Goal: Transaction & Acquisition: Purchase product/service

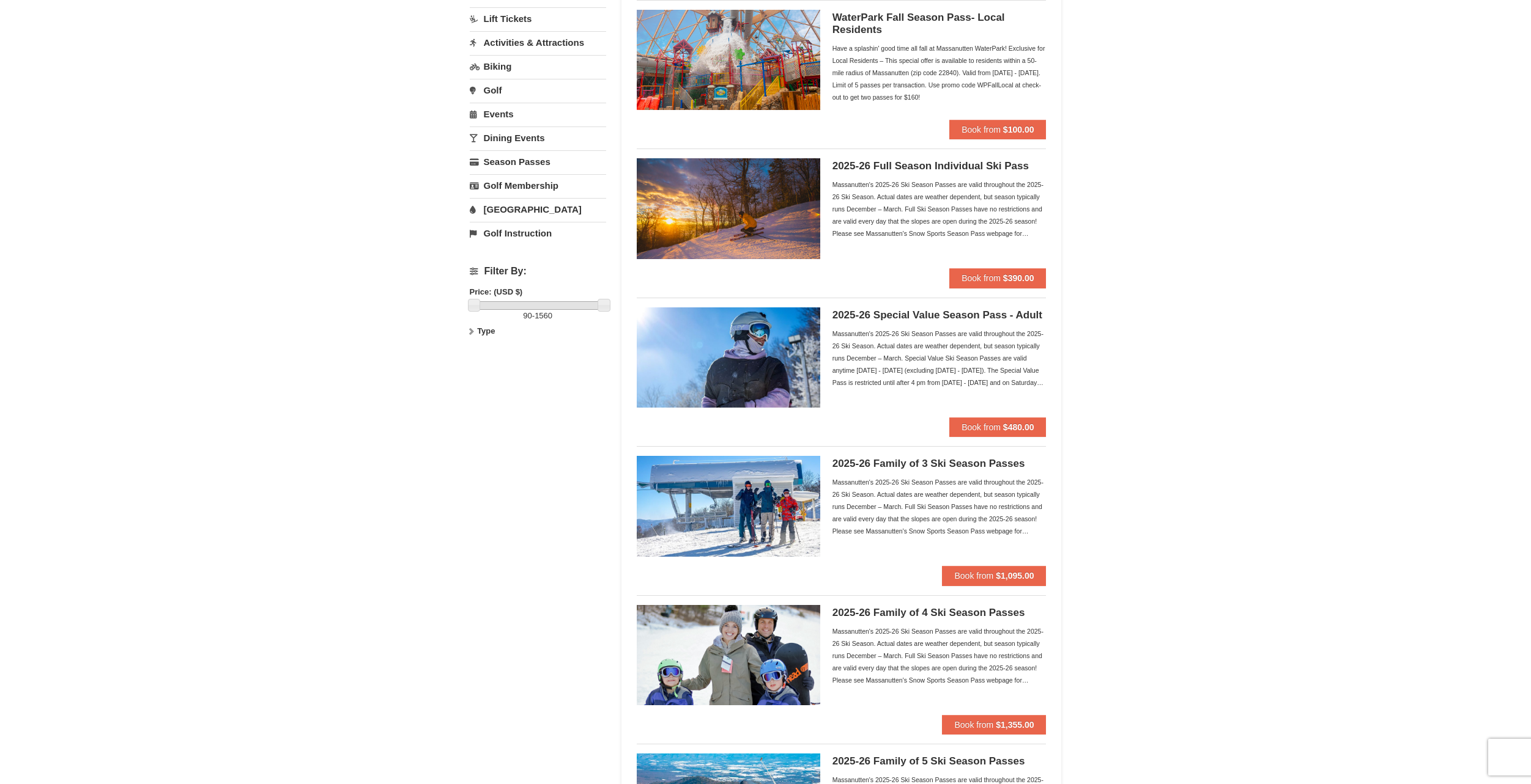
scroll to position [61, 0]
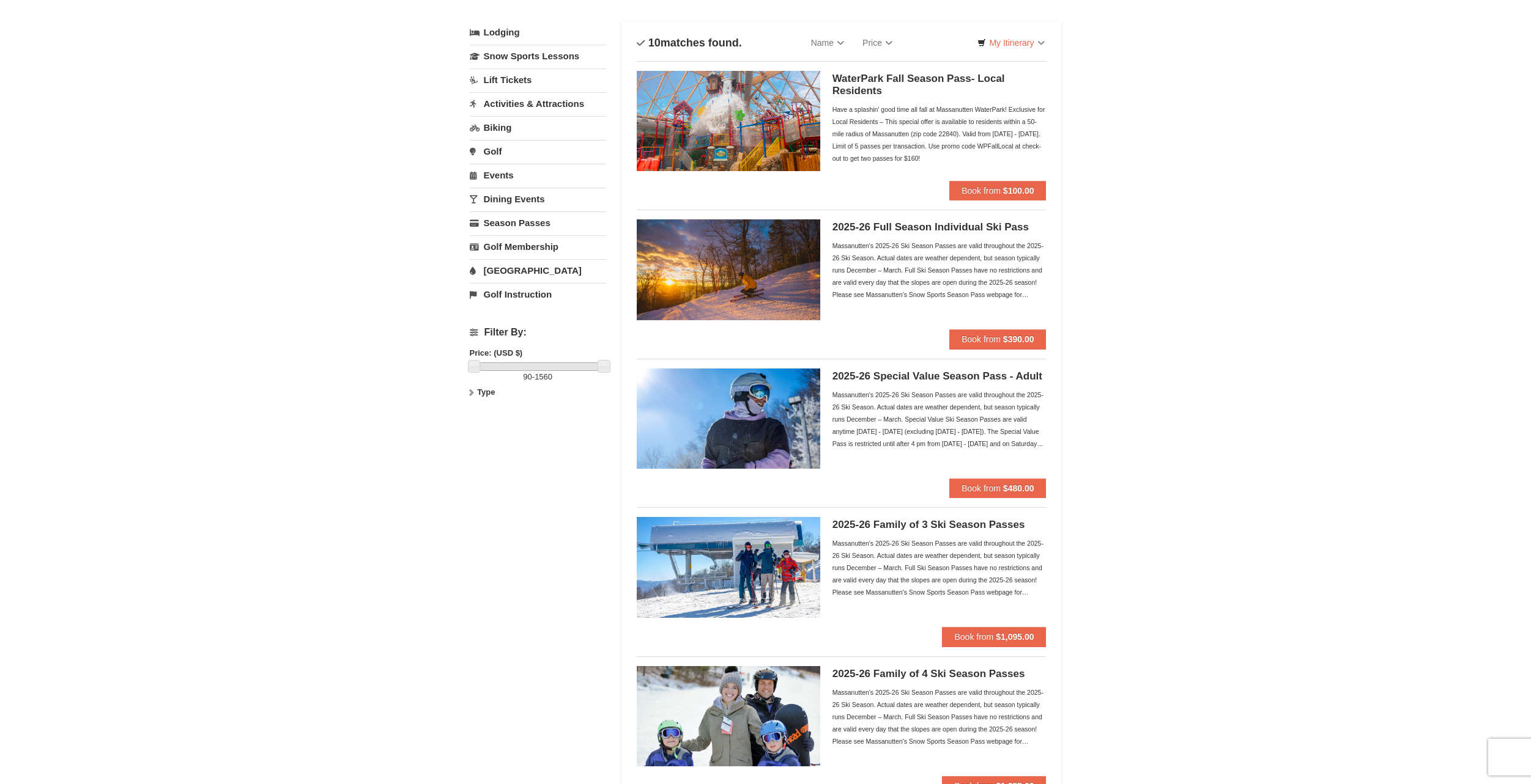
click at [898, 318] on div "2025-26 Full Season Individual Ski Pass Massanutten's 2025-26 Ski Season Passes…" at bounding box center [940, 274] width 214 height 110
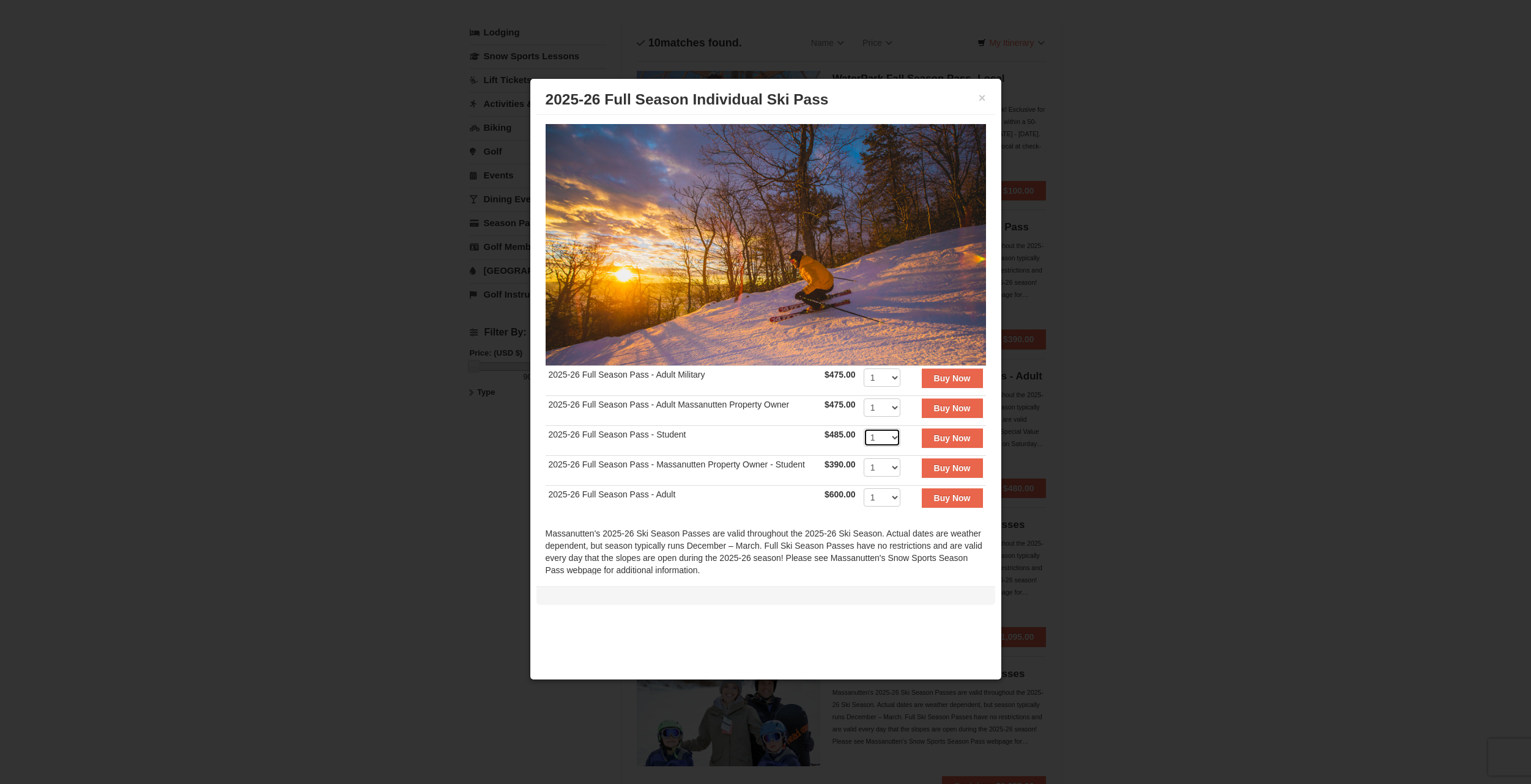
click at [881, 433] on select "1 2 3 4 5 6 7 8 9 10 11 12 13 14 15 16 17 18 19 20" at bounding box center [882, 438] width 37 height 19
click at [809, 426] on td "2025-26 Full Season Pass - Student" at bounding box center [683, 440] width 276 height 30
click at [1021, 406] on div at bounding box center [765, 392] width 1531 height 784
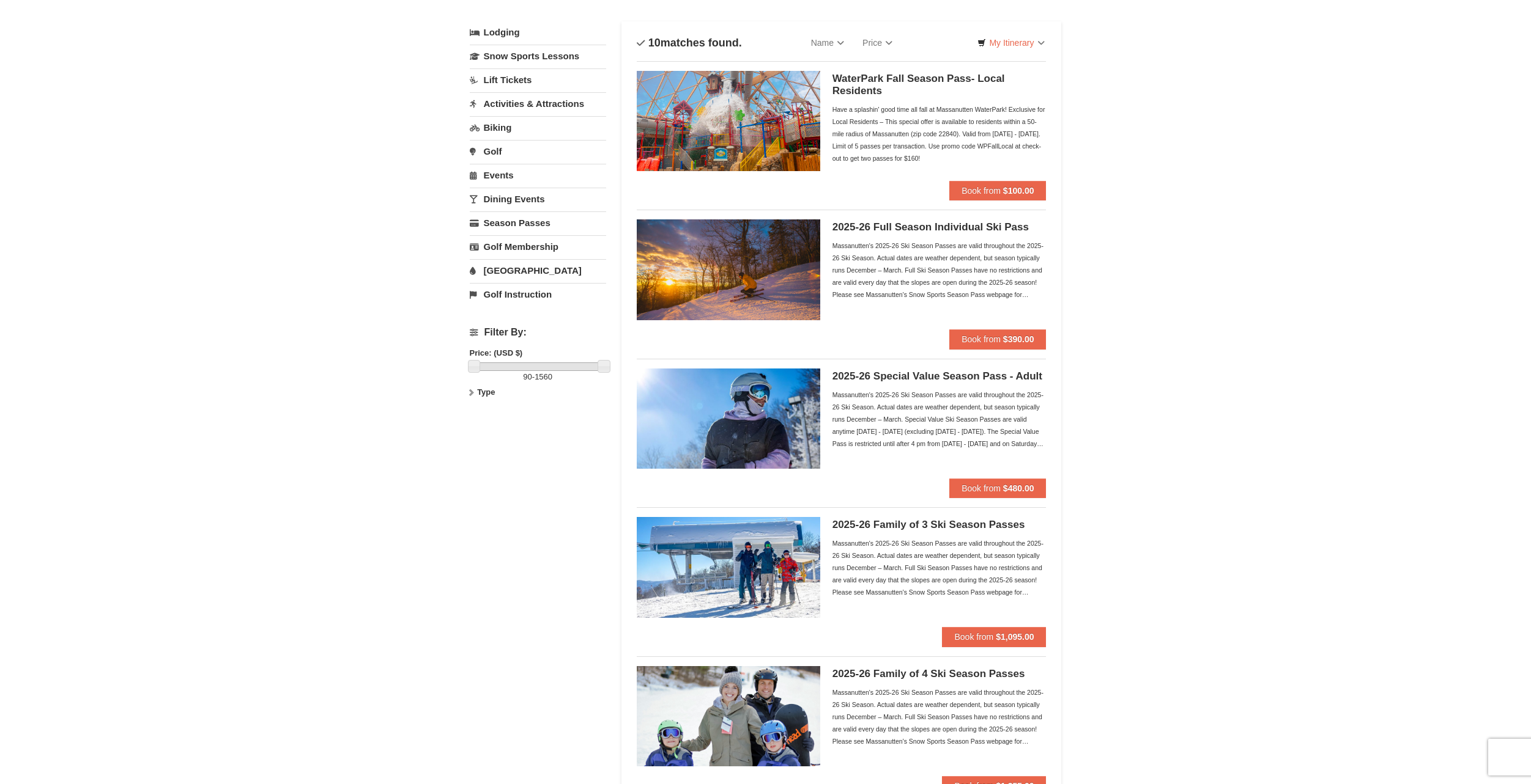
click at [985, 407] on div "Massanutten's 2025-26 Ski Season Passes are valid throughout the 2025-26 Ski Se…" at bounding box center [940, 419] width 214 height 61
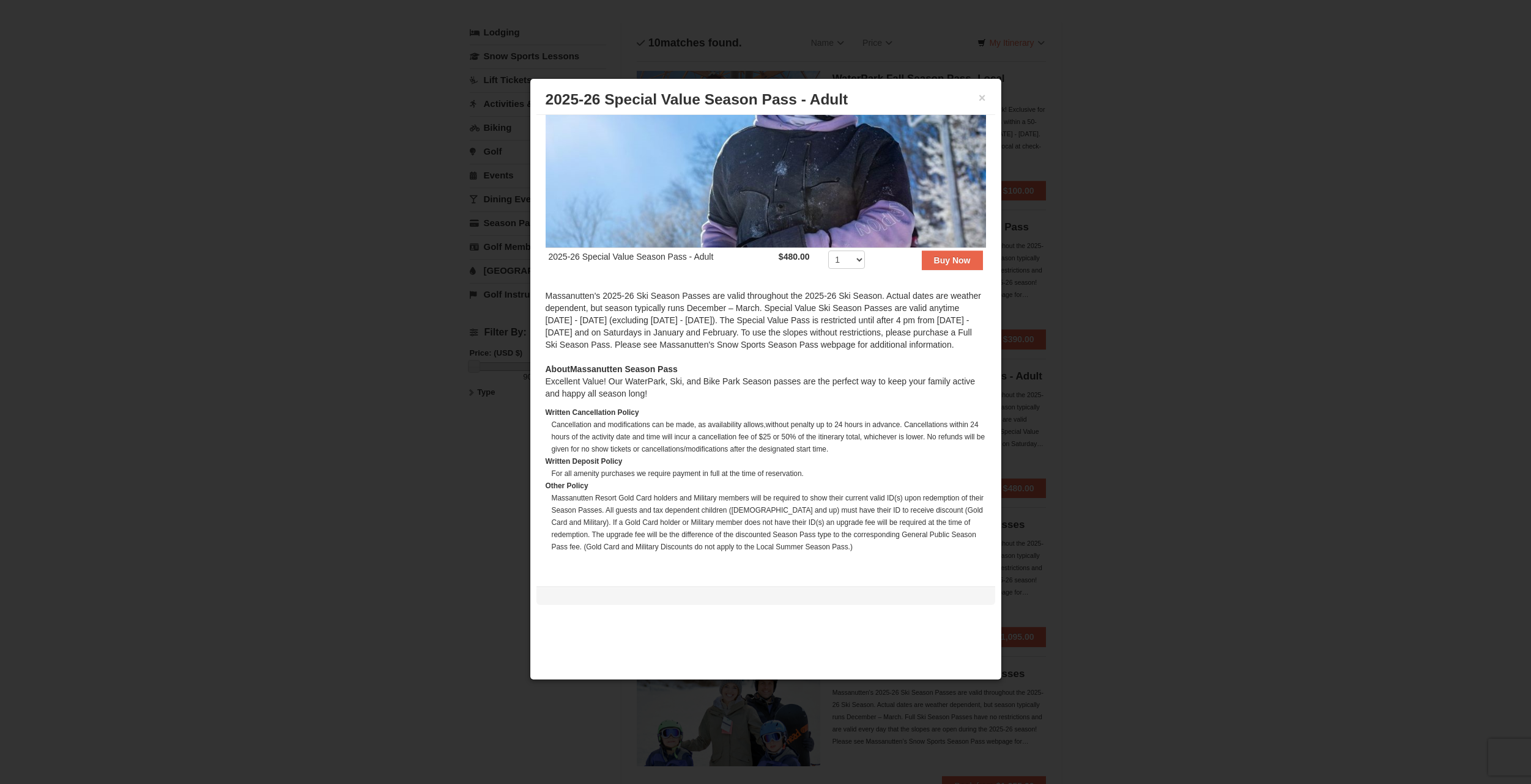
scroll to position [126, 0]
click at [1055, 388] on div at bounding box center [765, 392] width 1531 height 784
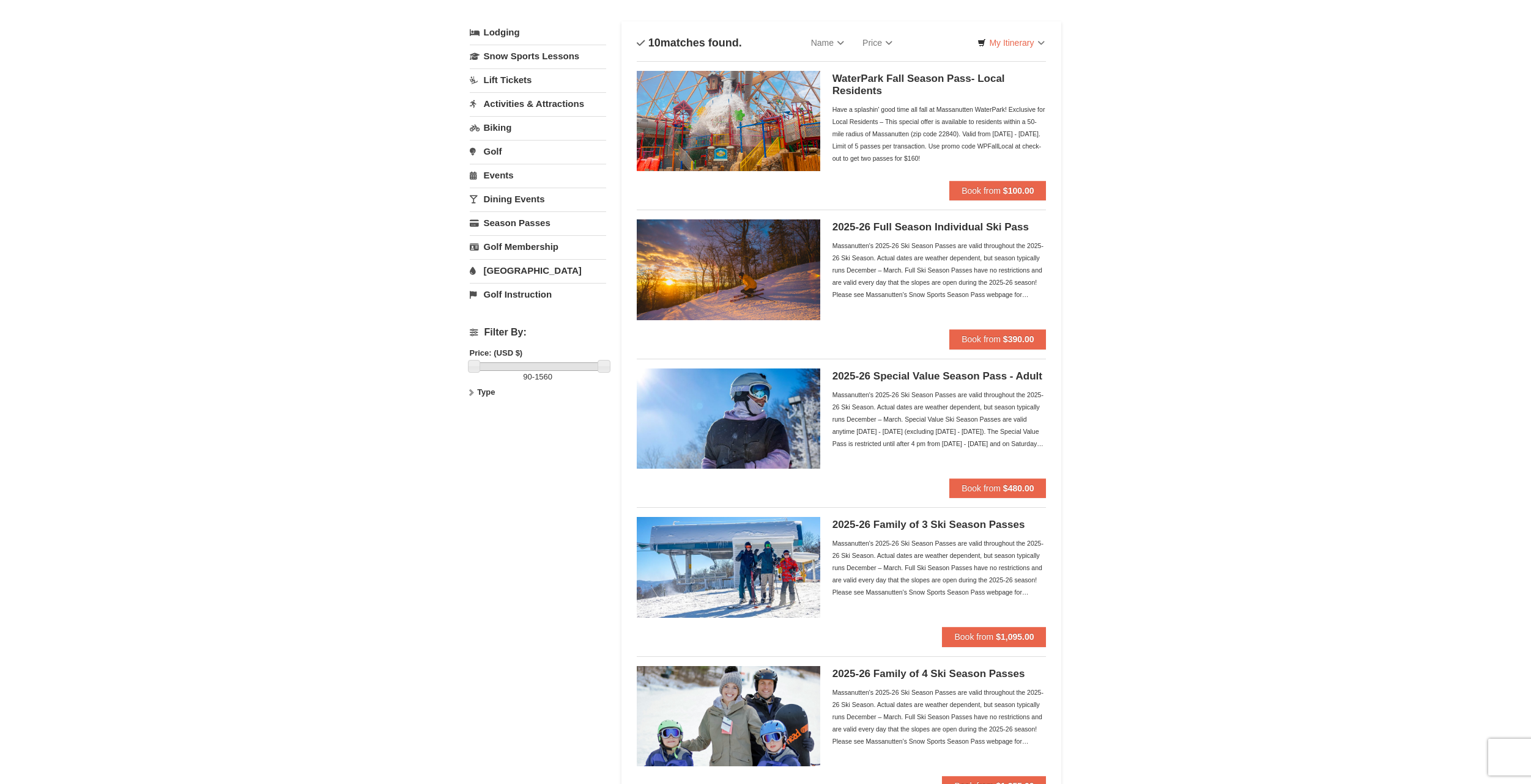
click at [997, 409] on div "Massanutten's 2025-26 Ski Season Passes are valid throughout the 2025-26 Ski Se…" at bounding box center [940, 419] width 214 height 61
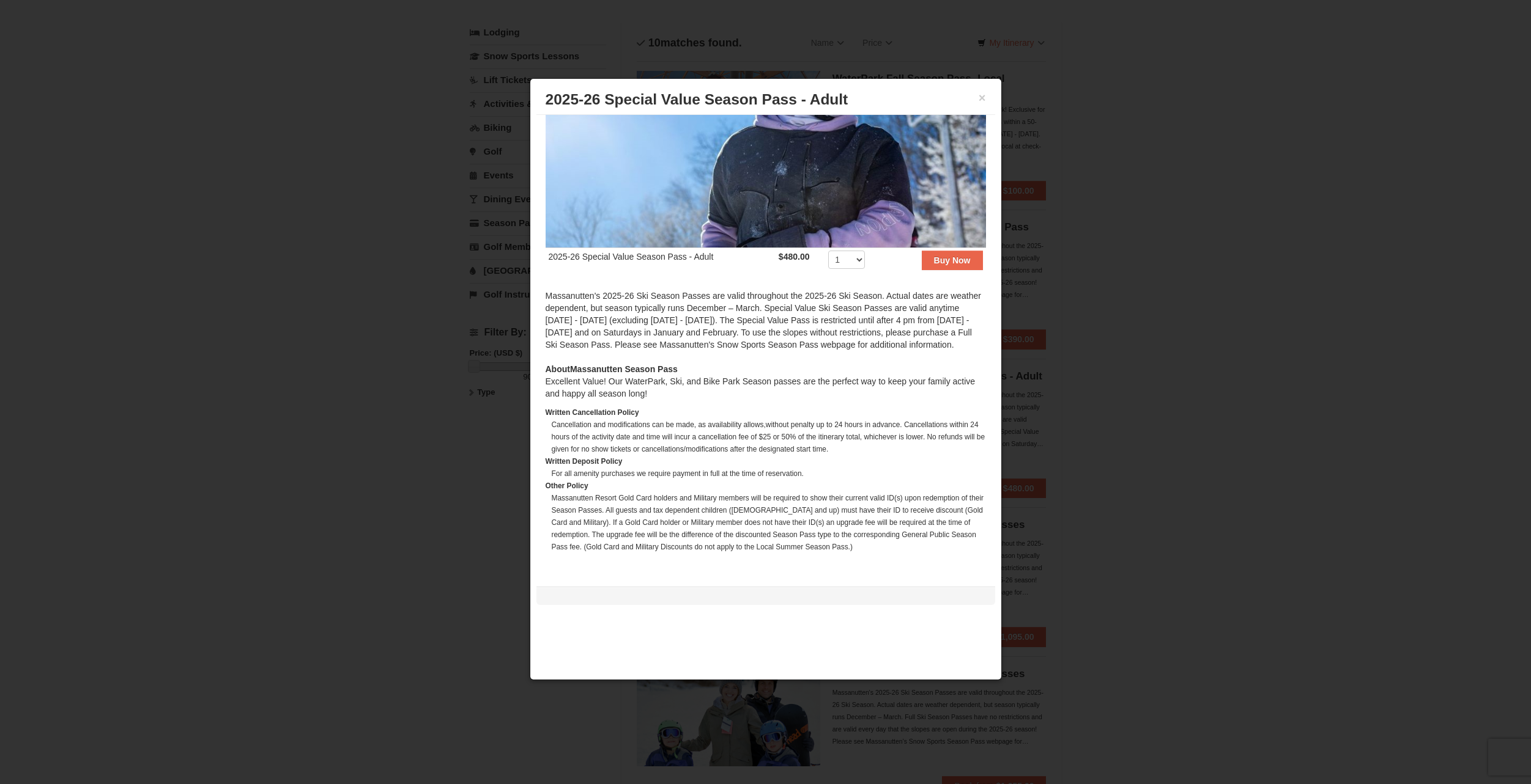
click at [1090, 424] on div at bounding box center [765, 392] width 1531 height 784
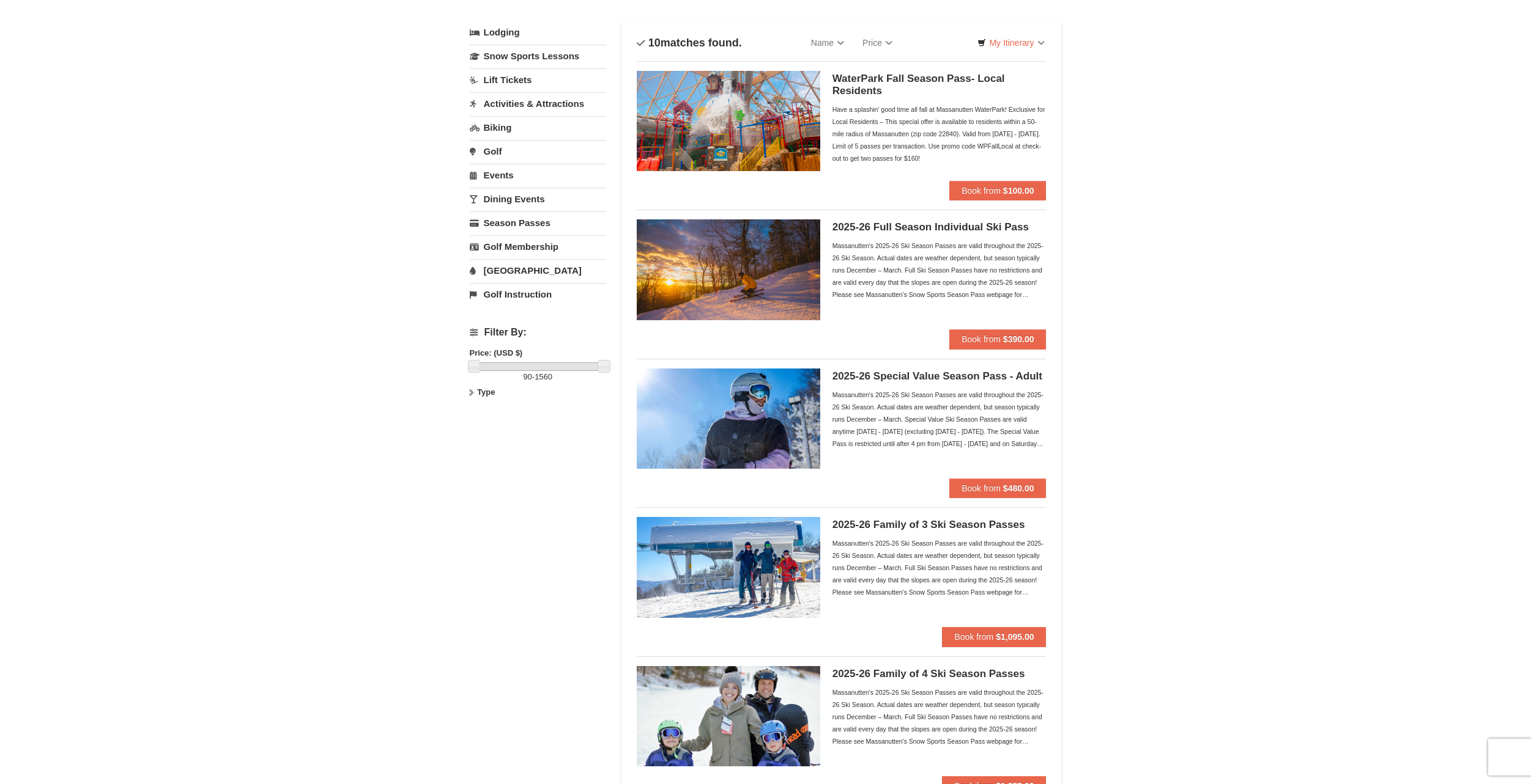
click at [961, 288] on div "Massanutten's 2025-26 Ski Season Passes are valid throughout the 2025-26 Ski Se…" at bounding box center [940, 270] width 214 height 61
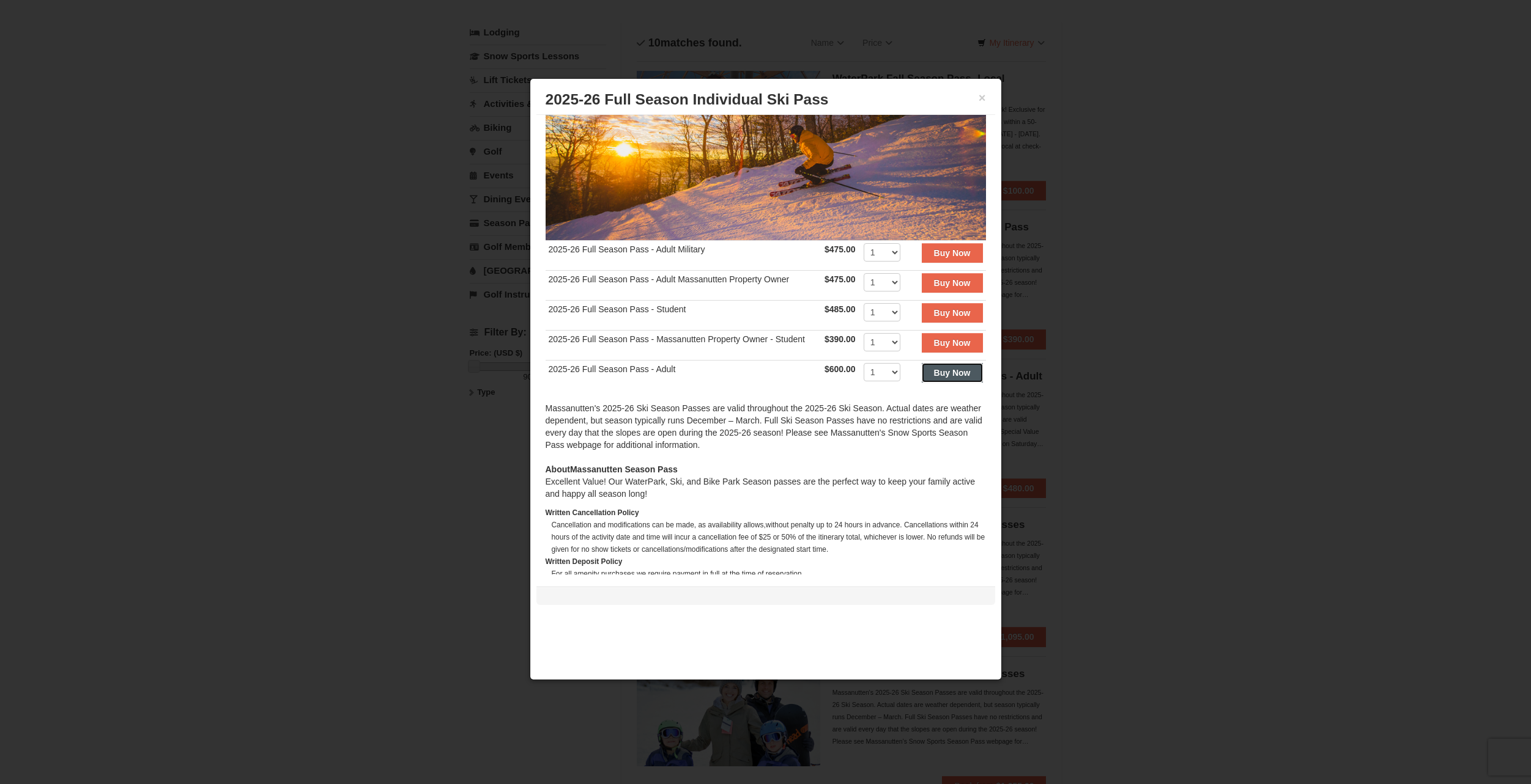
click at [945, 368] on strong "Buy Now" at bounding box center [952, 373] width 37 height 10
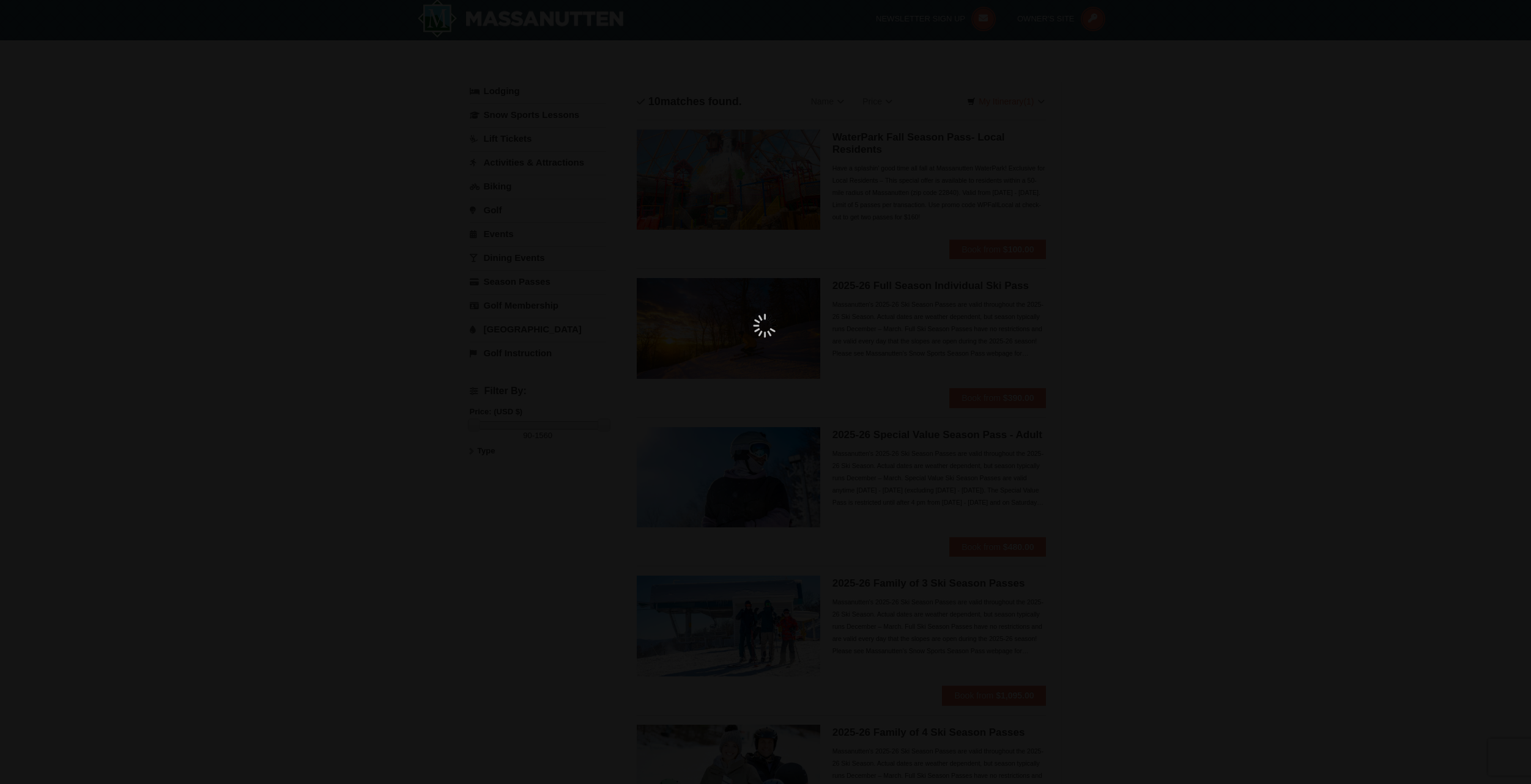
scroll to position [3, 0]
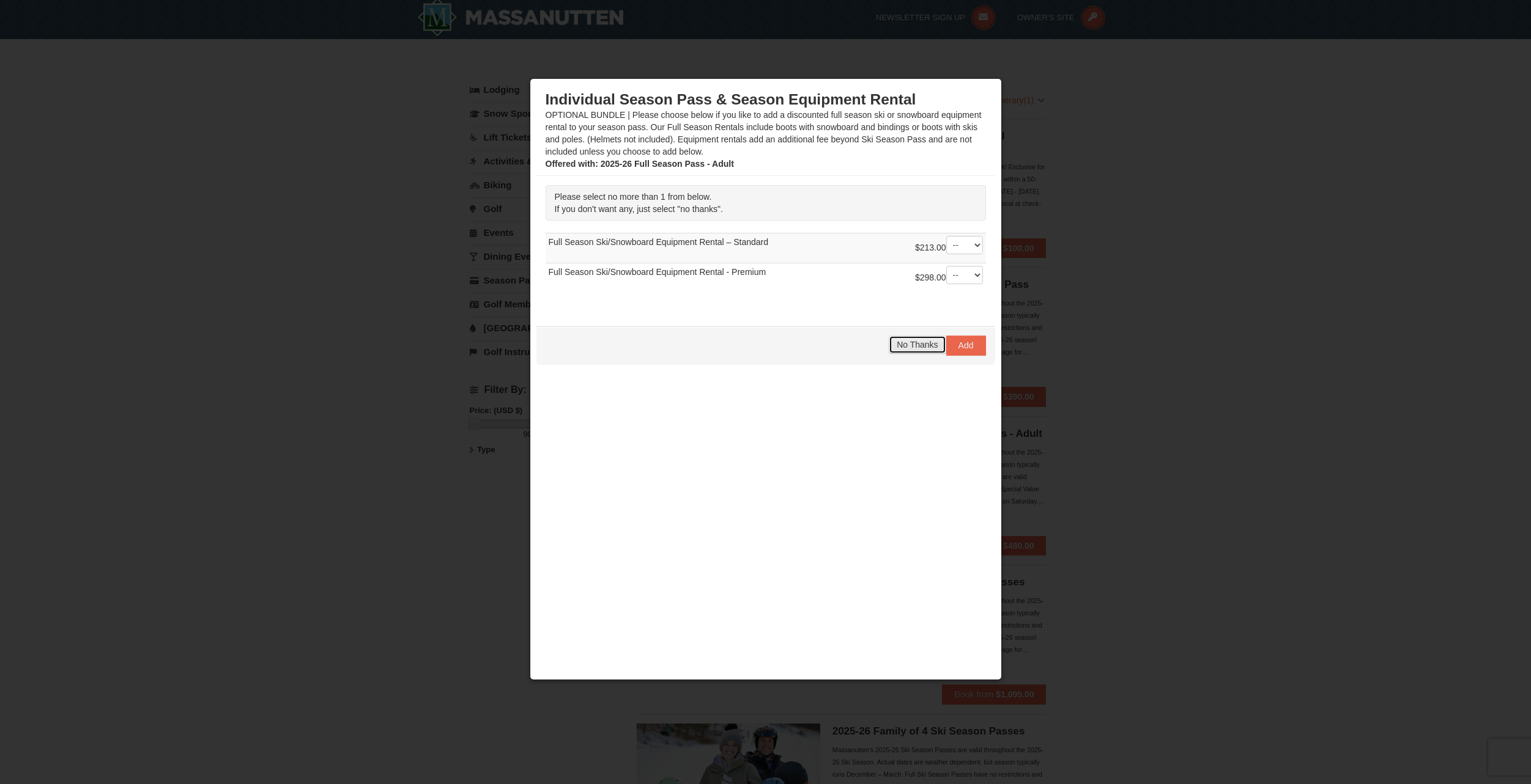
click at [934, 343] on span "No Thanks" at bounding box center [917, 345] width 41 height 10
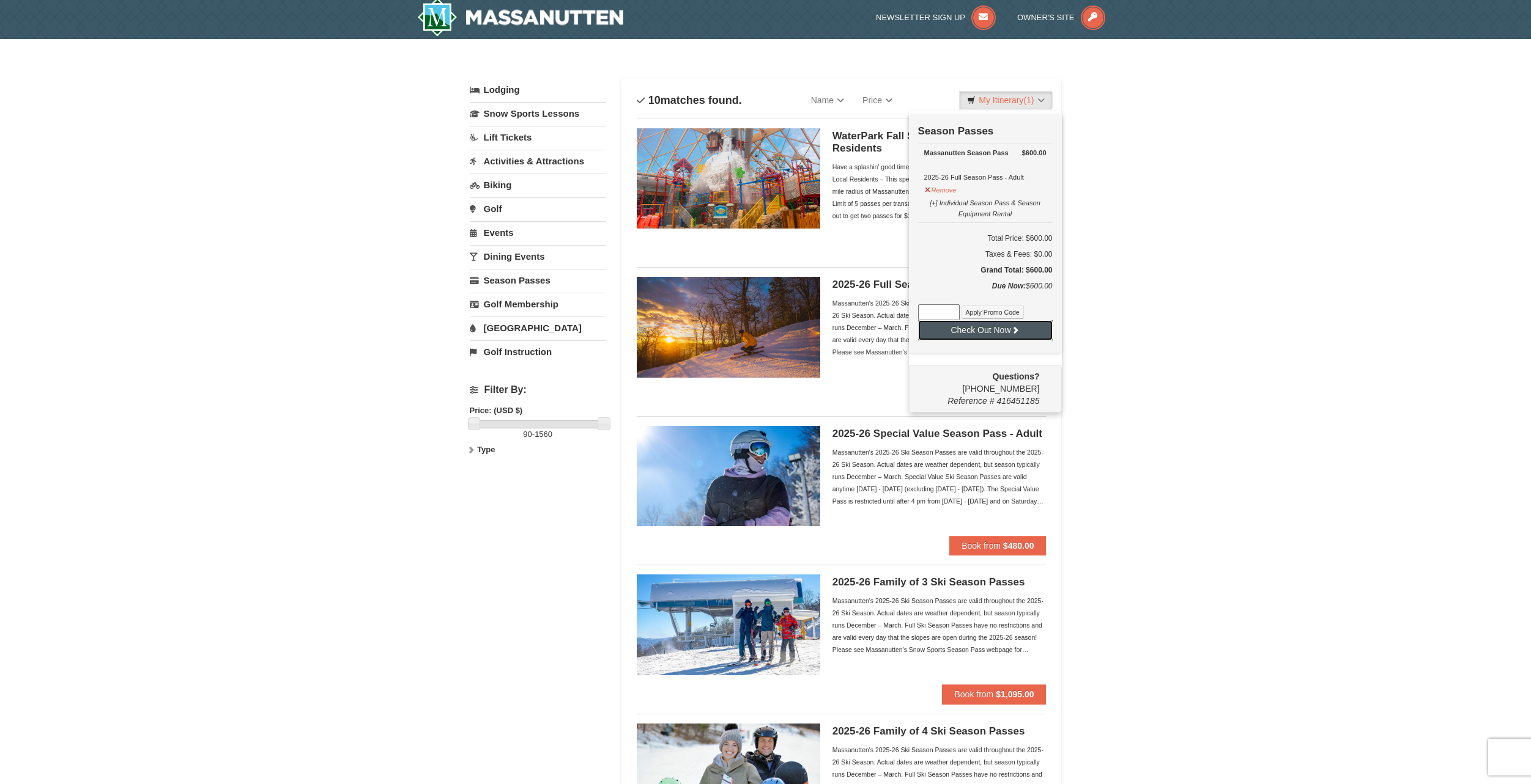
click at [966, 339] on button "Check Out Now" at bounding box center [985, 330] width 135 height 19
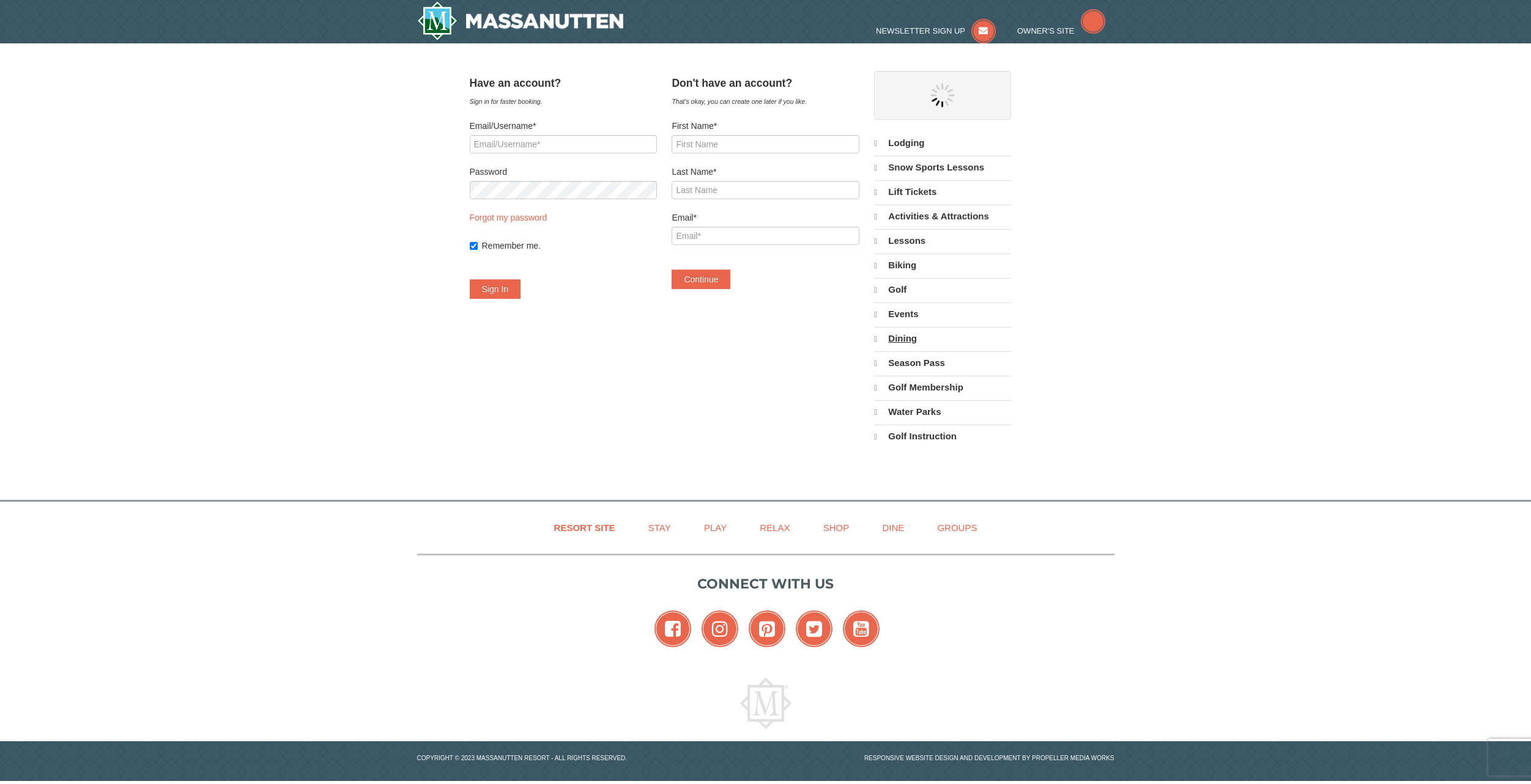
select select "10"
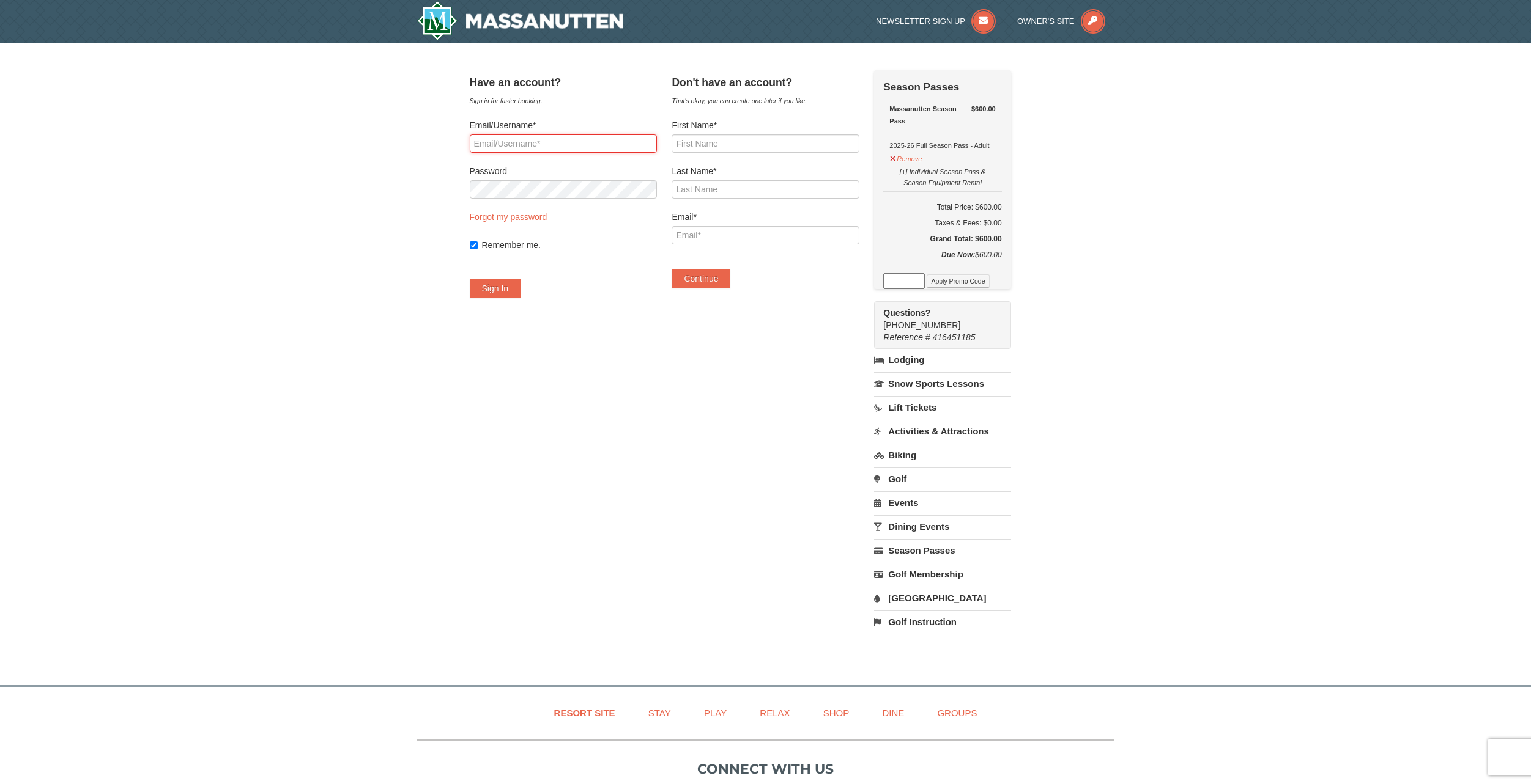
click at [524, 146] on input "Email/Username*" at bounding box center [563, 144] width 187 height 19
type input "[EMAIL_ADDRESS][DOMAIN_NAME]"
click at [715, 147] on input "First Name*" at bounding box center [765, 144] width 187 height 19
click at [470, 279] on button "Sign In" at bounding box center [495, 288] width 51 height 19
click at [363, 171] on div "× Have an account? Sign in for faster booking. Email/Username* greysonelenbaas@…" at bounding box center [765, 357] width 1531 height 630
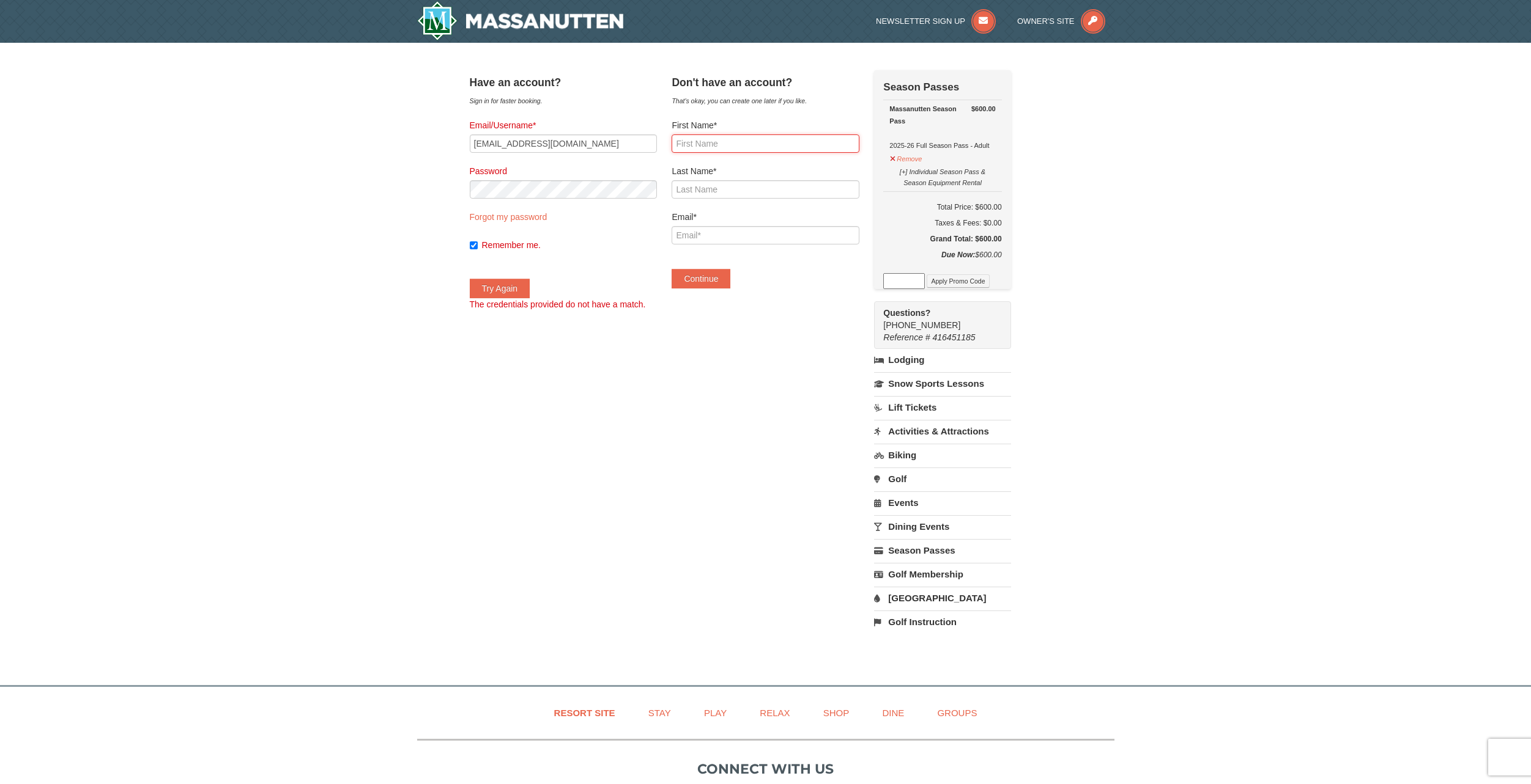
click at [703, 141] on input "First Name*" at bounding box center [765, 144] width 187 height 19
type input "Greyson"
type input "Elenbaas"
drag, startPoint x: 627, startPoint y: 145, endPoint x: 412, endPoint y: 136, distance: 215.2
click at [414, 136] on div "× Have an account? Sign in for faster booking. Email/Username* greysonelenbaas@…" at bounding box center [765, 357] width 1531 height 630
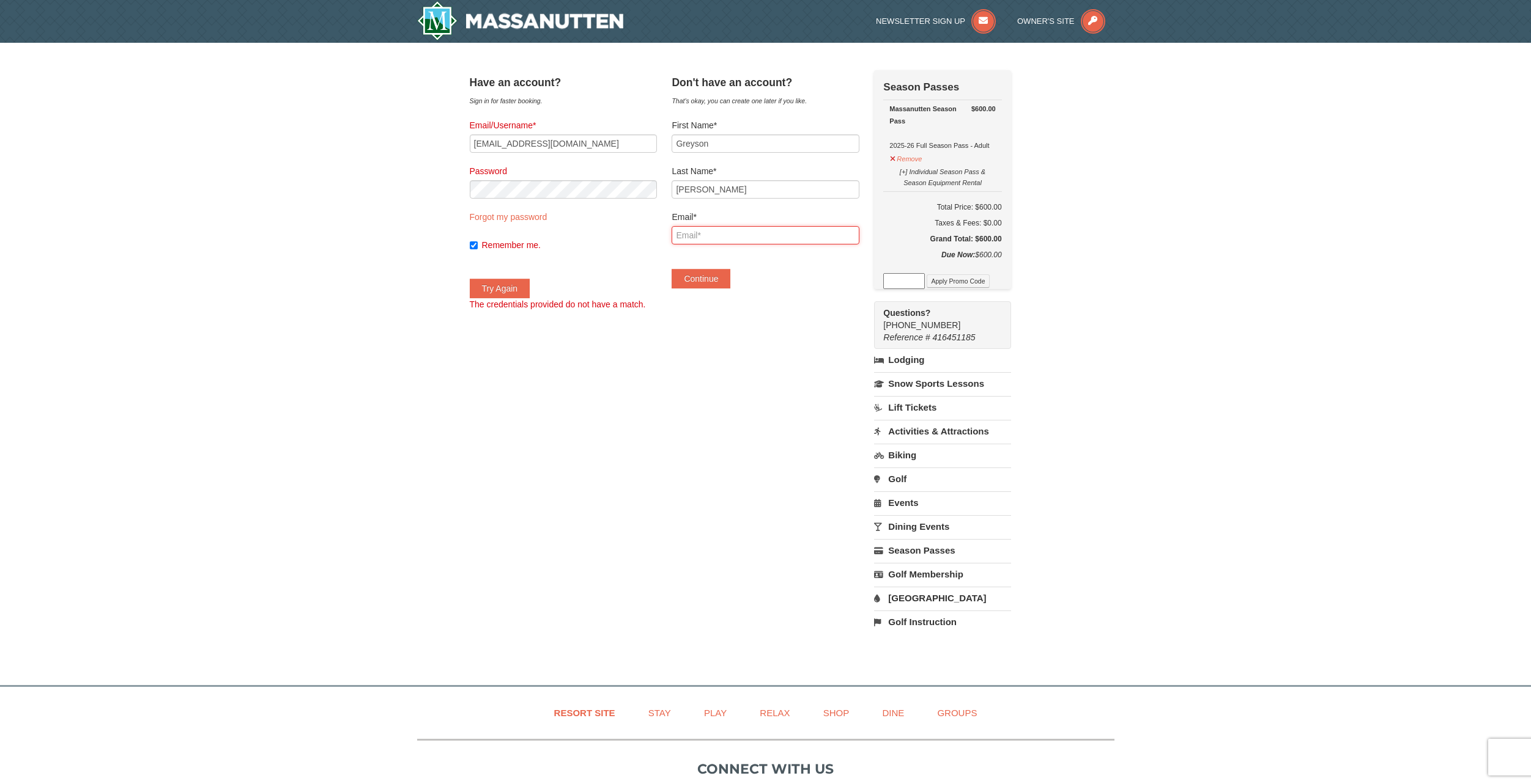
click at [773, 231] on input "Email*" at bounding box center [765, 235] width 187 height 19
paste input "greysonelenbaas@gmail.com"
type input "greysonelenbaas@gmail.com"
click at [726, 276] on button "Continue" at bounding box center [701, 279] width 59 height 19
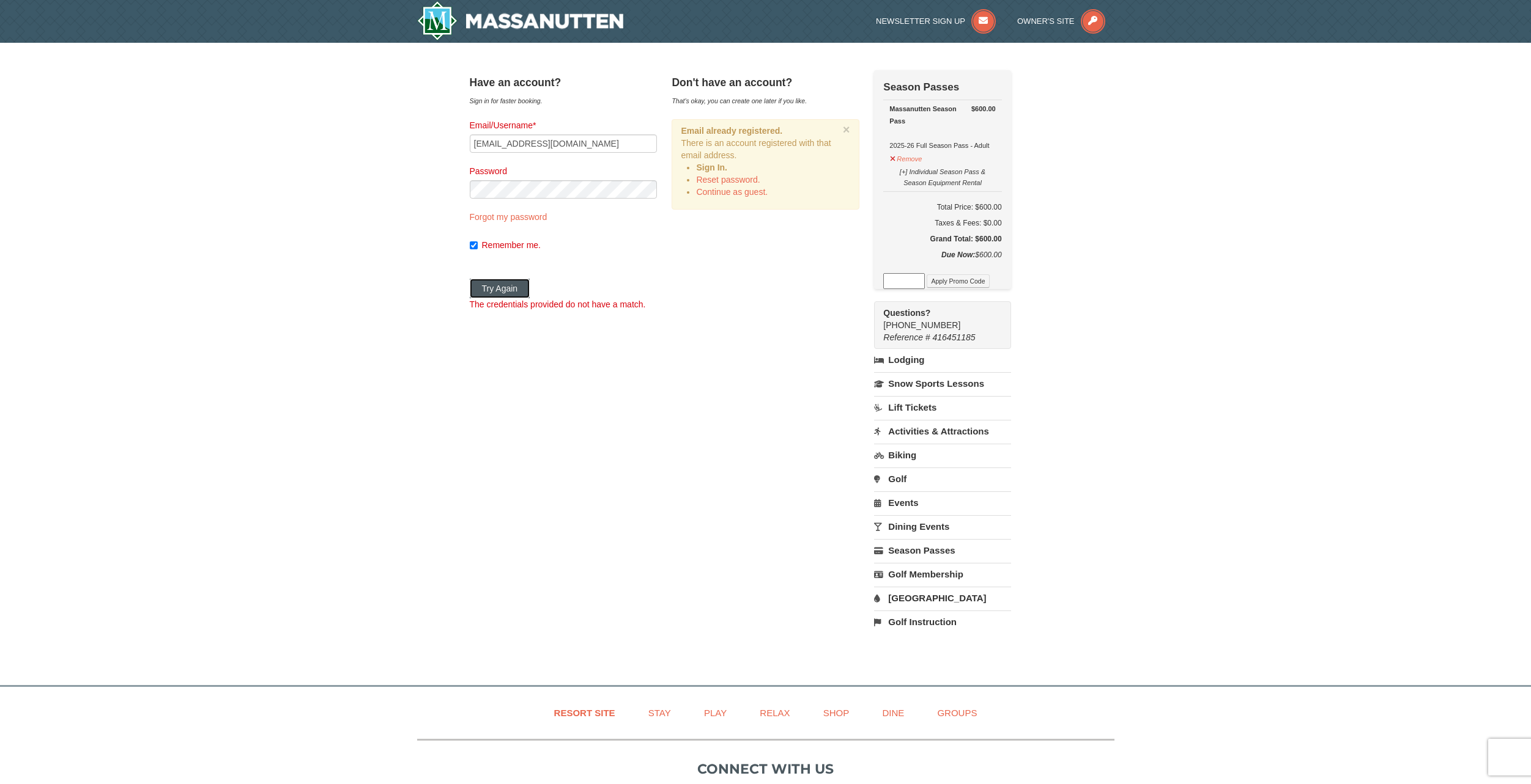
click at [530, 293] on button "Try Again" at bounding box center [500, 288] width 61 height 19
click at [758, 190] on link "Continue as guest." at bounding box center [732, 192] width 72 height 10
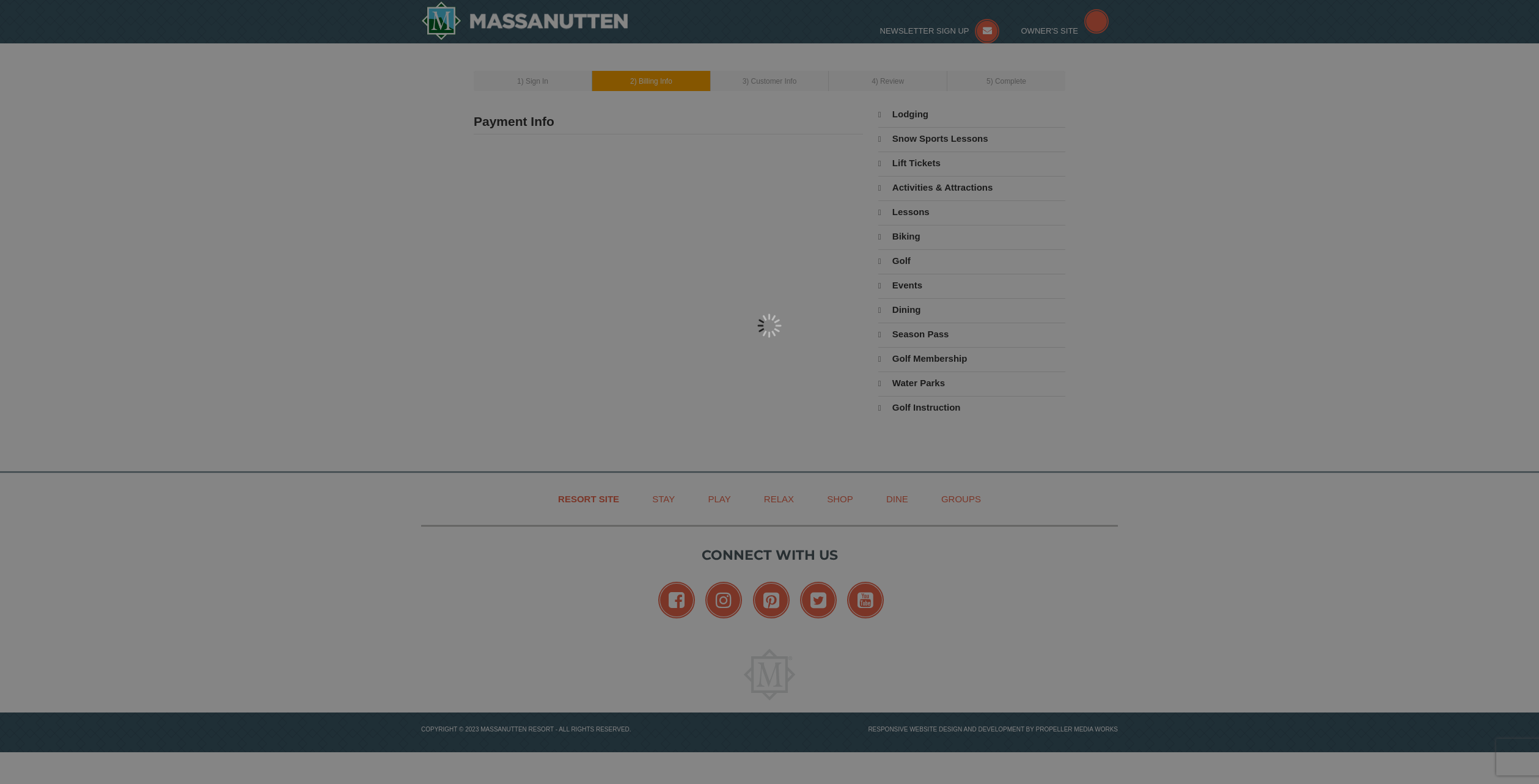
type input "[PERSON_NAME]"
type input "[EMAIL_ADDRESS][DOMAIN_NAME]"
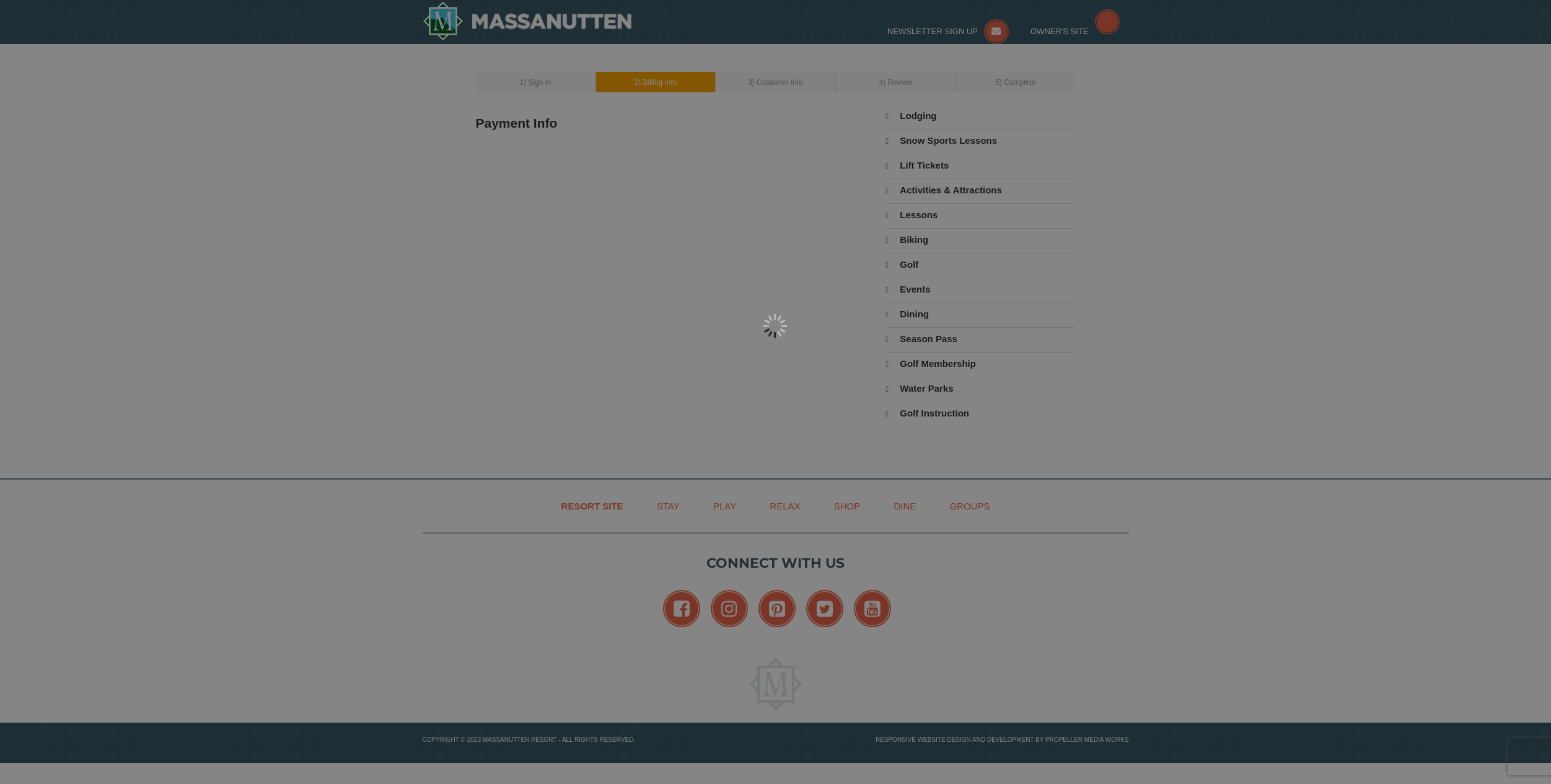
select select "10"
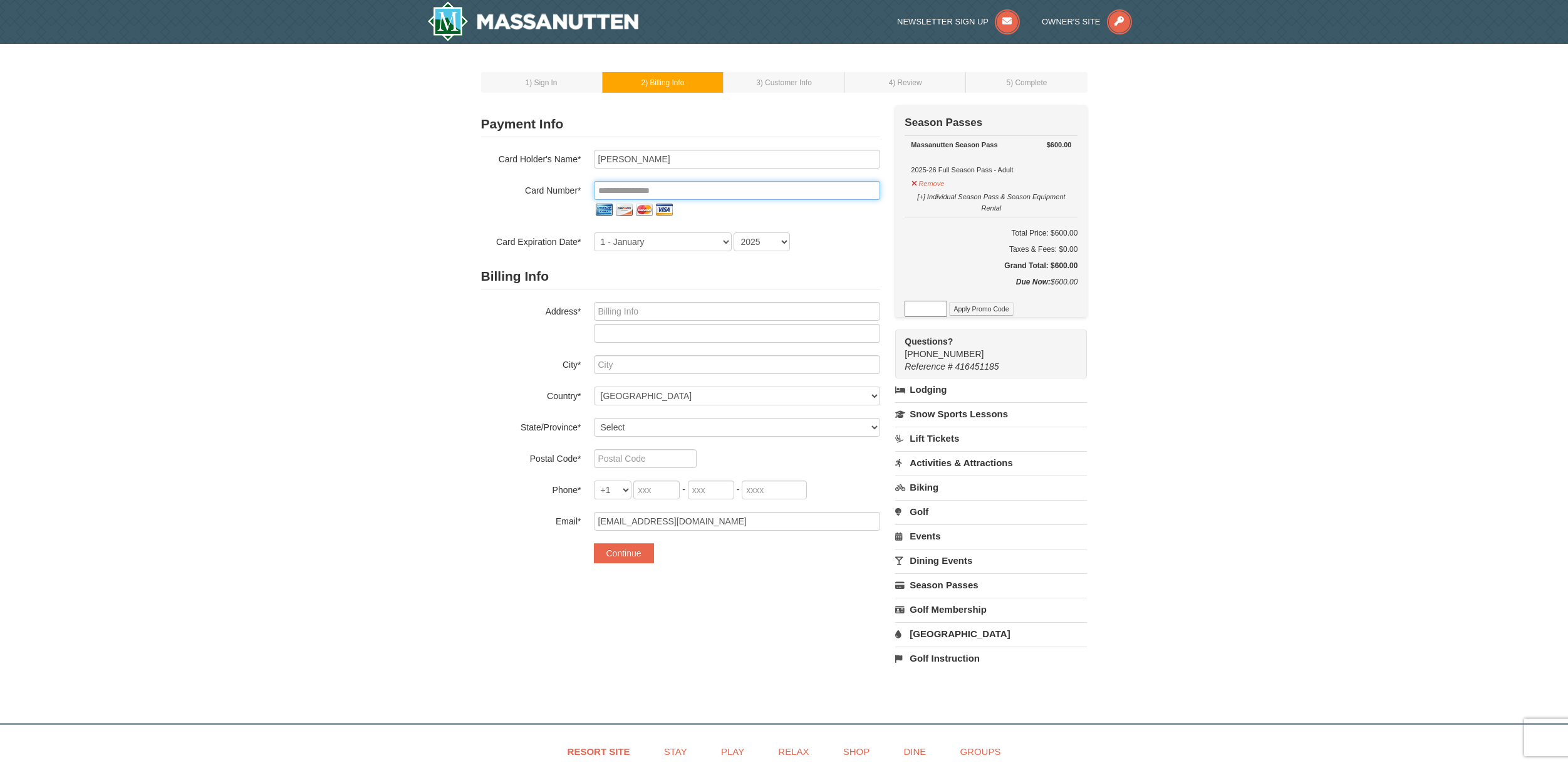
click at [671, 187] on input "tel" at bounding box center [737, 190] width 286 height 19
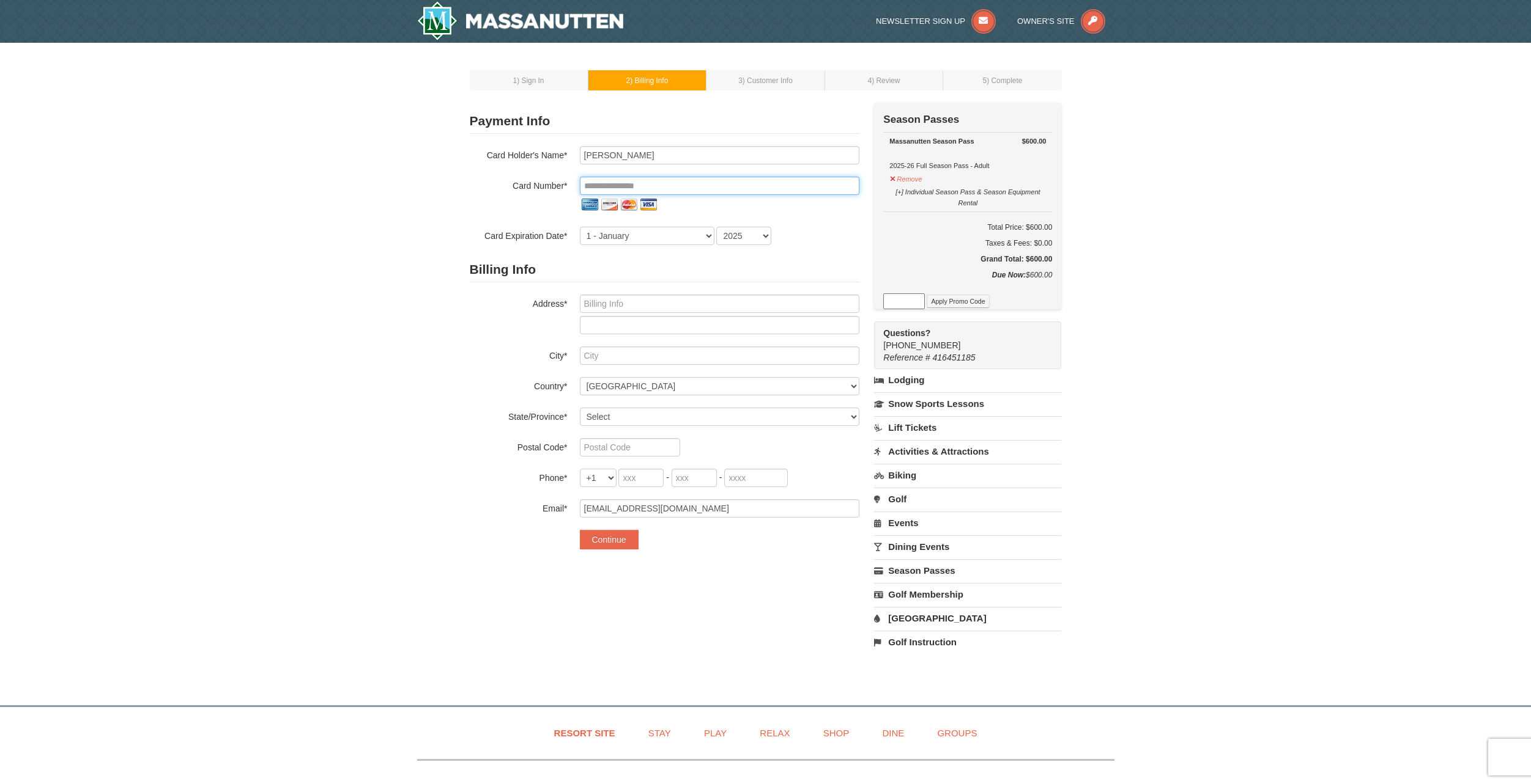
click at [636, 182] on input "tel" at bounding box center [720, 186] width 280 height 19
type input "**********"
click at [655, 240] on select "1 - January 2 - February 3 - March 4 - April 5 - May 6 - June 7 - July 8 - Augu…" at bounding box center [647, 236] width 135 height 19
select select "3"
click at [580, 227] on select "1 - January 2 - February 3 - March 4 - April 5 - May 6 - June 7 - July 8 - Augu…" at bounding box center [647, 236] width 135 height 19
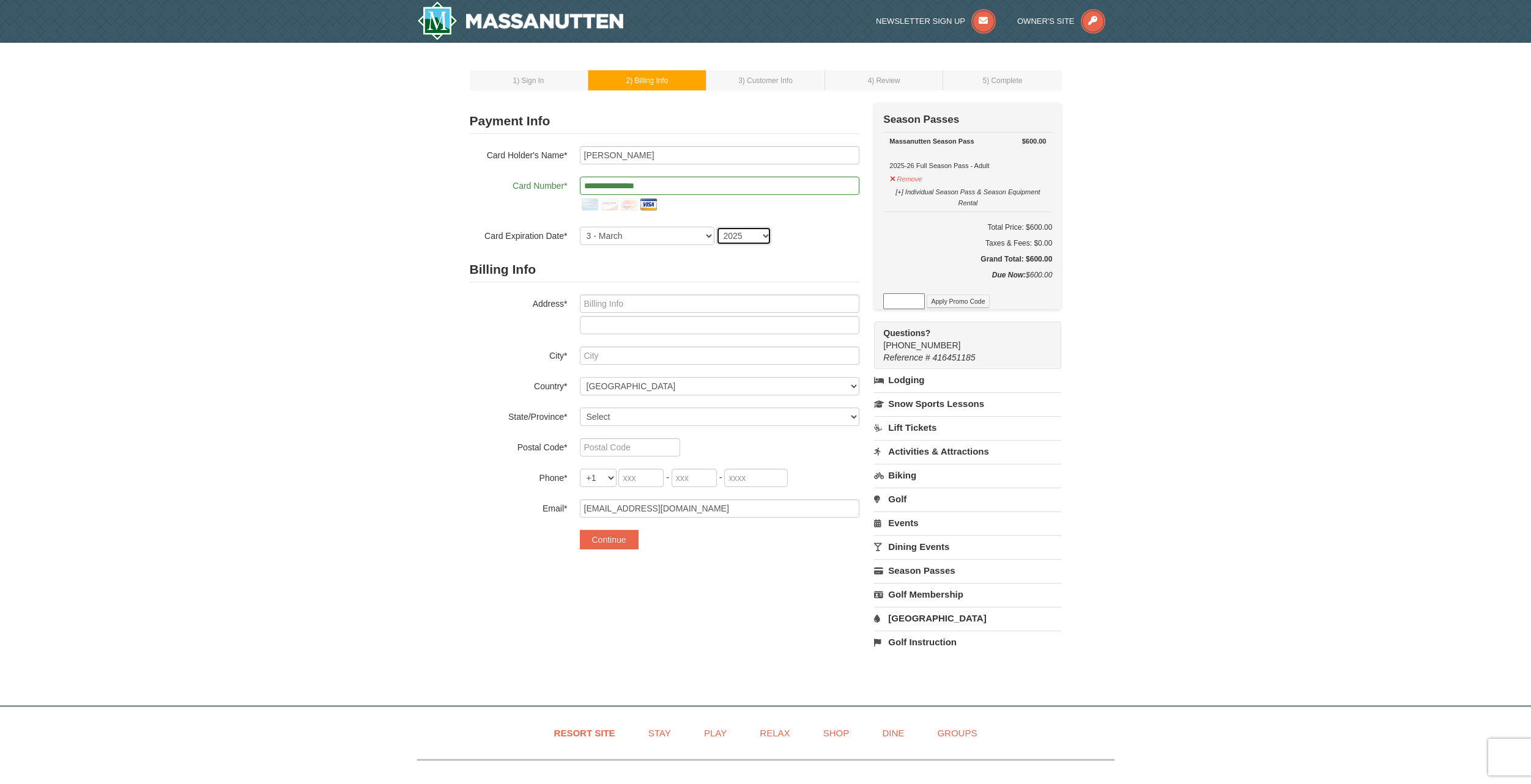
click at [727, 237] on select "2025 2026 2027 2028 2029 2030 2031 2032 2033 2034" at bounding box center [744, 236] width 55 height 19
select select "2028"
click at [716, 227] on select "2025 2026 2027 2028 2029 2030 2031 2032 2033 2034" at bounding box center [744, 236] width 55 height 19
click at [611, 321] on input "text" at bounding box center [720, 325] width 280 height 19
click at [616, 301] on input "text" at bounding box center [720, 304] width 280 height 19
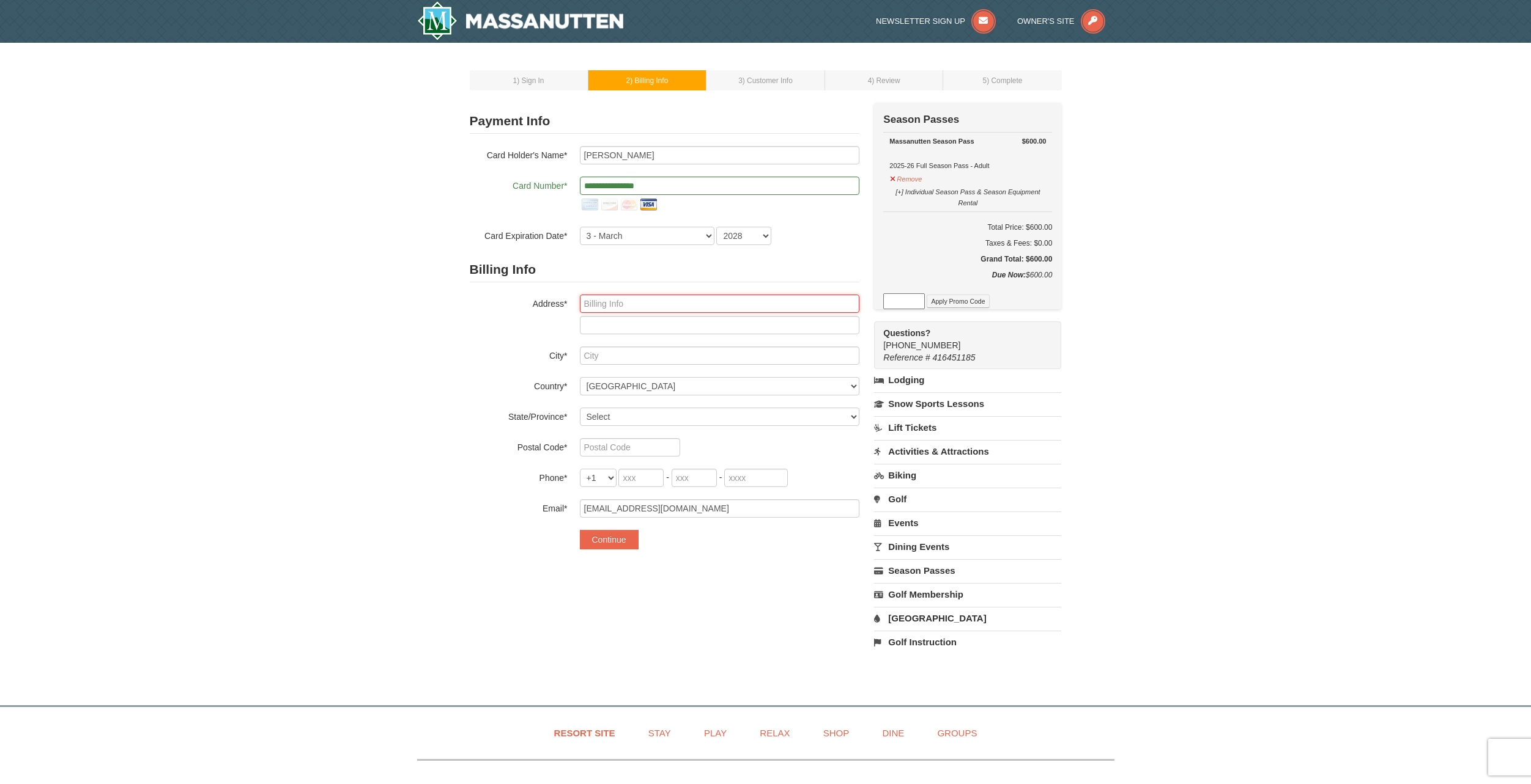
type input "6618 Grand Haven Ln"
type input "Moseley"
select select "VA"
type input "23120"
click at [643, 472] on input "tel" at bounding box center [642, 478] width 46 height 19
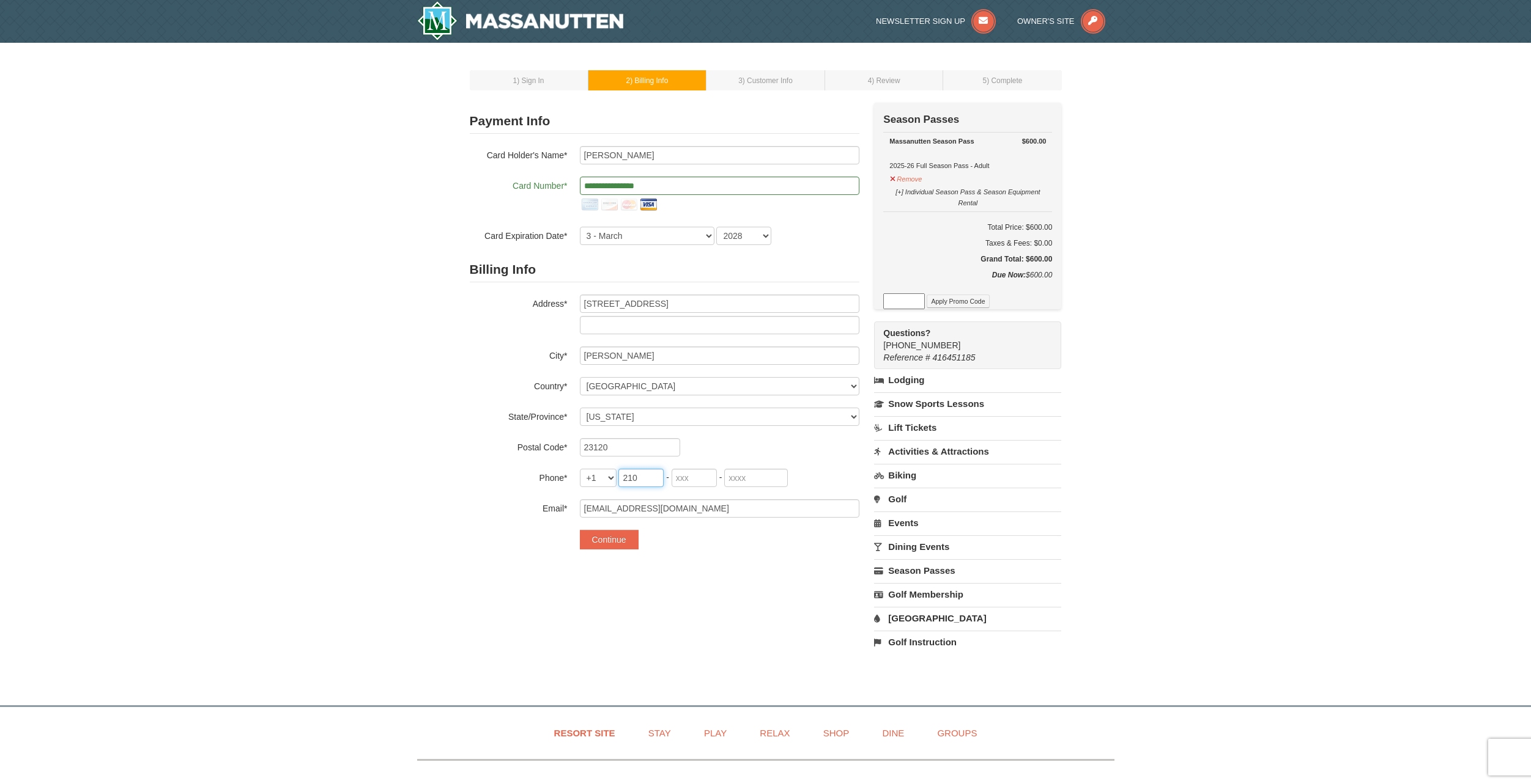
type input "210"
click at [687, 479] on input "tel" at bounding box center [695, 478] width 46 height 19
type input "309"
click at [744, 476] on input "tel" at bounding box center [756, 478] width 64 height 19
type input "6587"
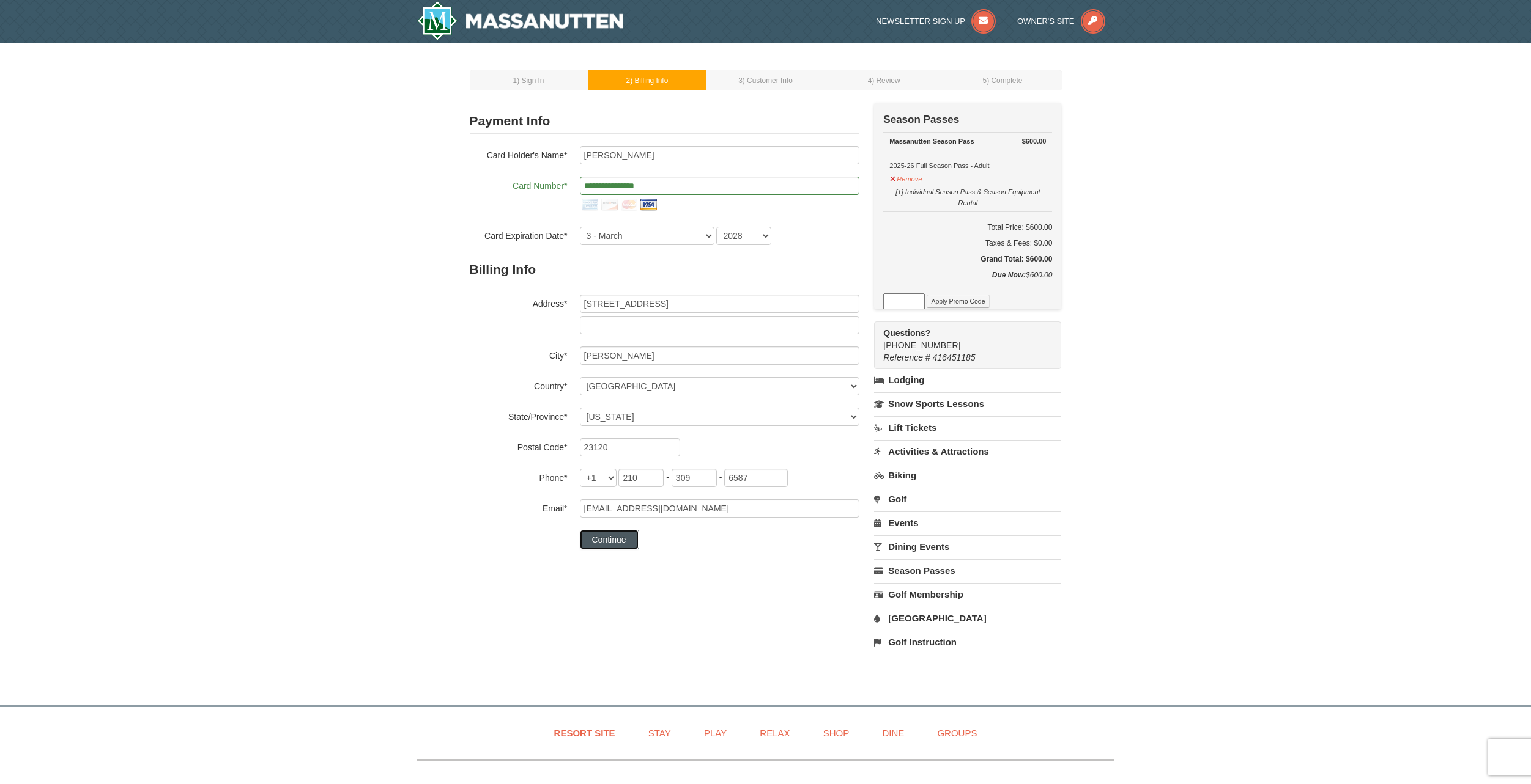
click at [620, 536] on button "Continue" at bounding box center [609, 540] width 59 height 19
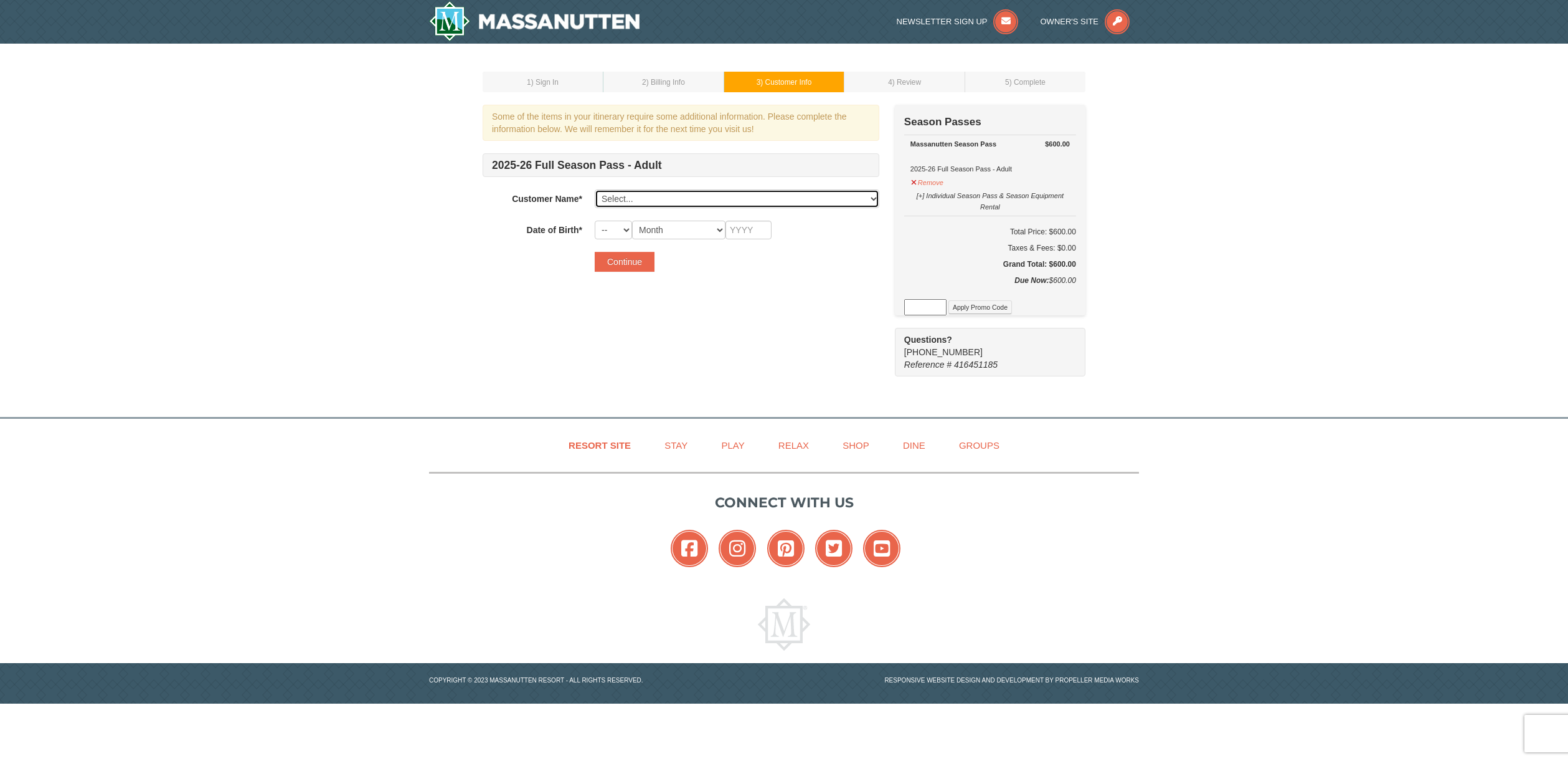
click at [655, 203] on select "Select... Greyson Elenbaas Add New..." at bounding box center [737, 198] width 285 height 19
select select "28328913"
click at [595, 189] on select "Select... Greyson Elenbaas Add New..." at bounding box center [737, 198] width 285 height 19
click at [624, 219] on div "2025-26 Full Season Pass - Adult Customer Name* Select... Greyson Elenbaas Add …" at bounding box center [681, 196] width 397 height 86
click at [622, 222] on select "-- 01 02 03 04 05 06 07 08 09 10 11 12 13 14 15 16 17 18 19 20 21 22 23 24 25 2…" at bounding box center [613, 230] width 37 height 19
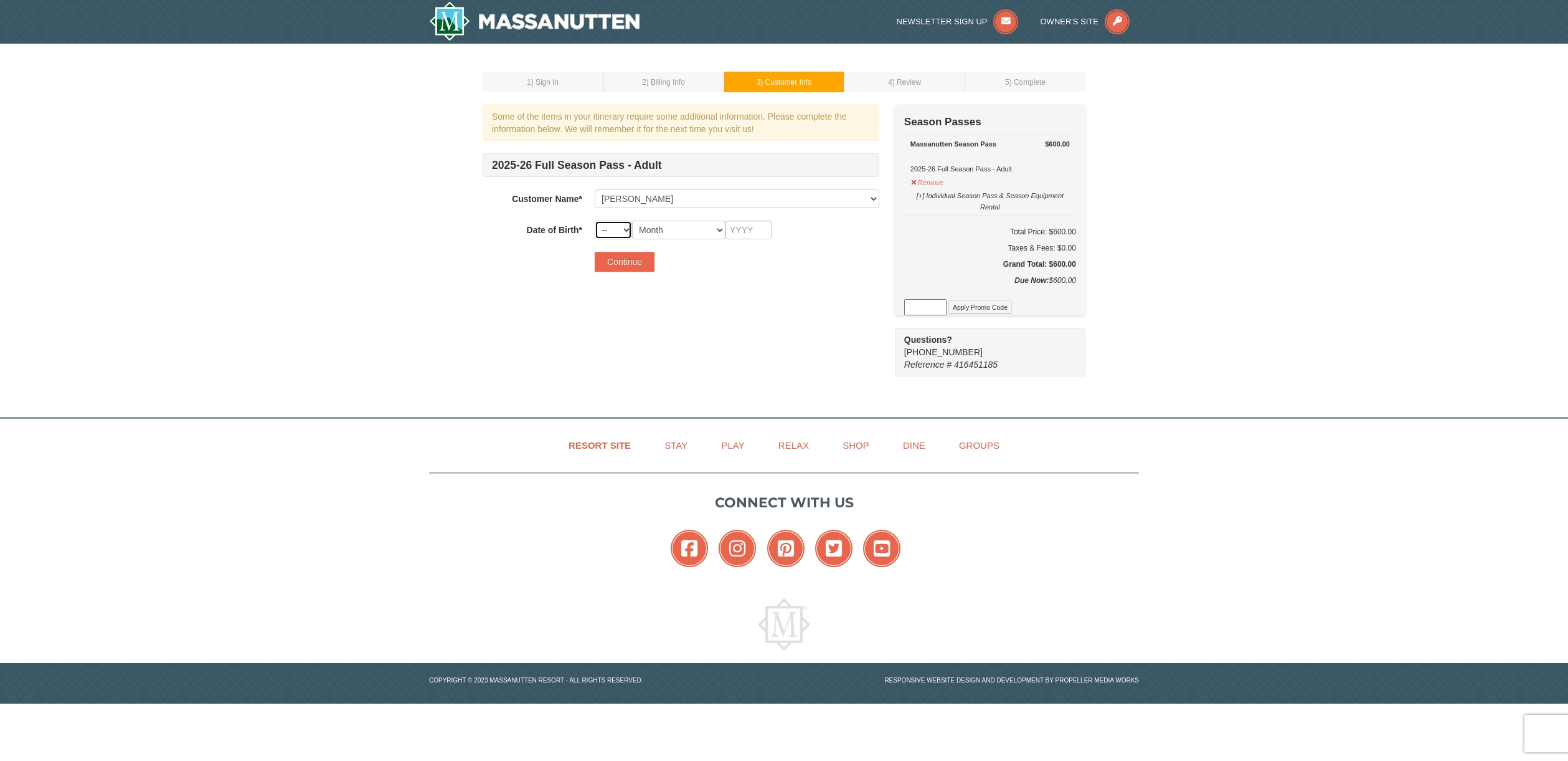
select select "07"
click at [595, 221] on select "-- 01 02 03 04 05 06 07 08 09 10 11 12 13 14 15 16 17 18 19 20 21 22 23 24 25 2…" at bounding box center [613, 230] width 37 height 19
click at [684, 230] on select "Month January February March April May June July August September October Novem…" at bounding box center [679, 230] width 94 height 19
select select "07"
click at [632, 221] on select "Month January February March April May June July August September October Novem…" at bounding box center [679, 230] width 94 height 19
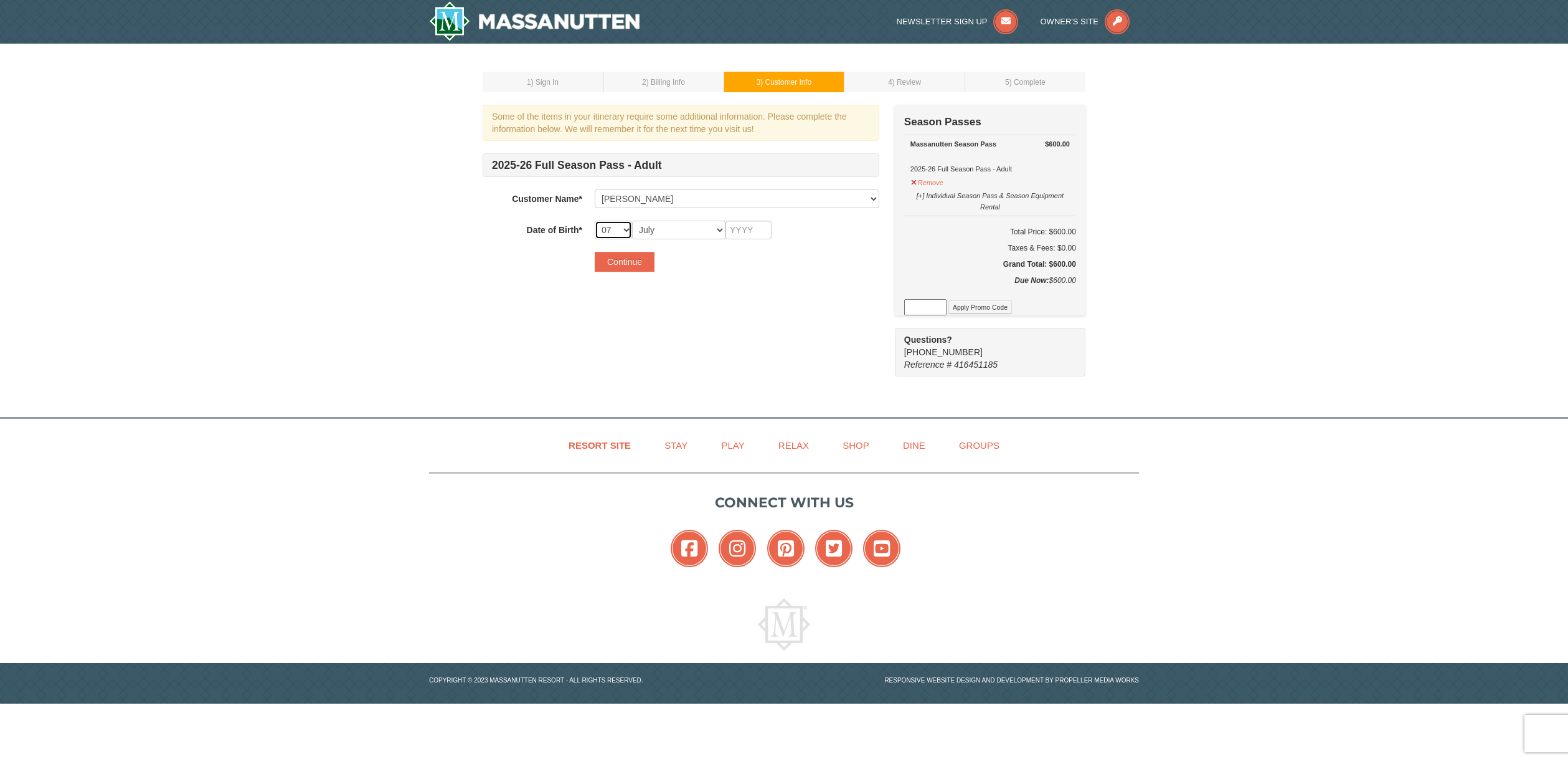
click at [616, 232] on select "-- 01 02 03 04 05 06 07 08 09 10 11 12 13 14 15 16 17 18 19 20 21 22 23 24 25 2…" at bounding box center [613, 230] width 37 height 19
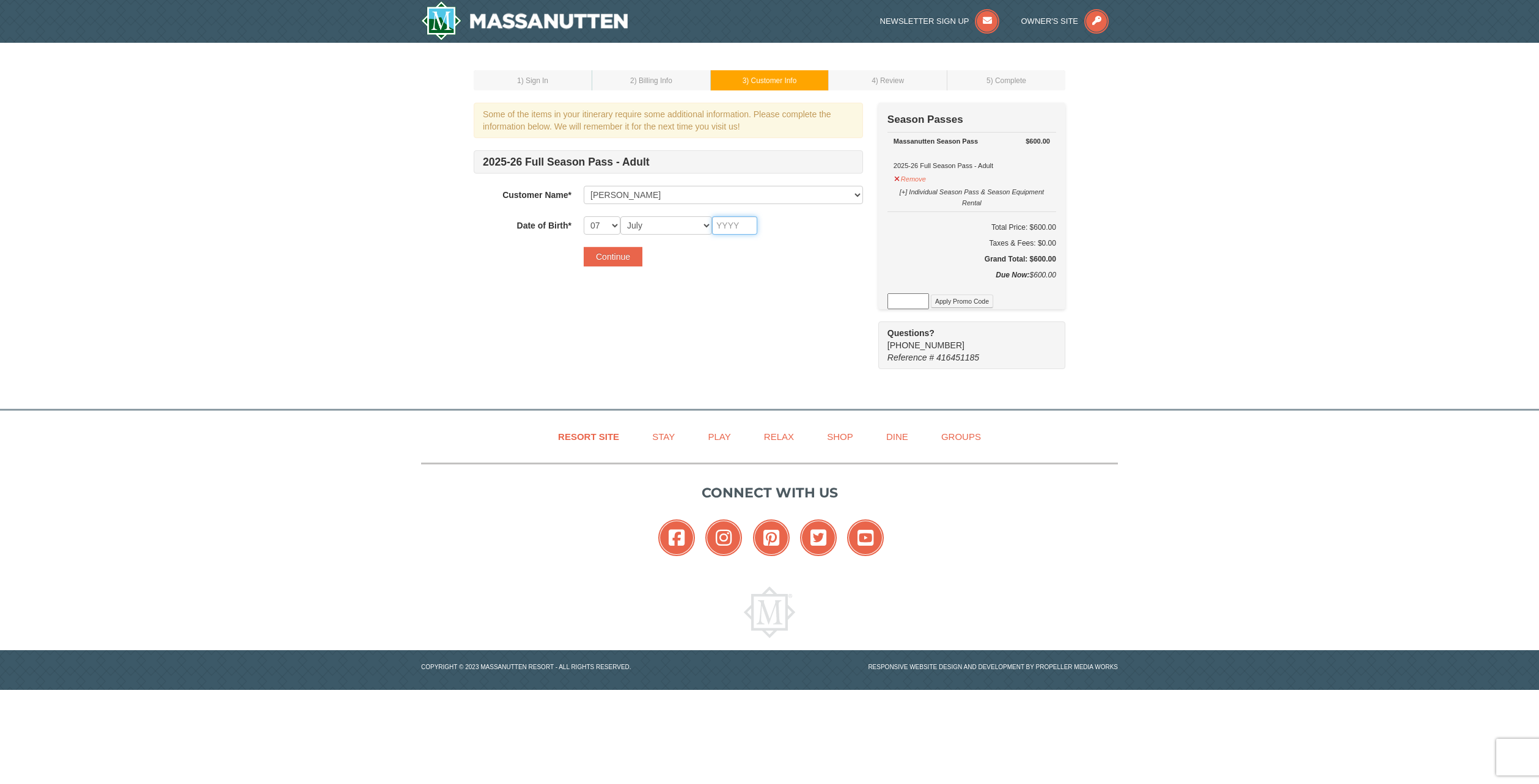
click at [726, 220] on input "text" at bounding box center [735, 226] width 46 height 19
type input "2000"
click at [602, 255] on button "Continue" at bounding box center [613, 257] width 59 height 19
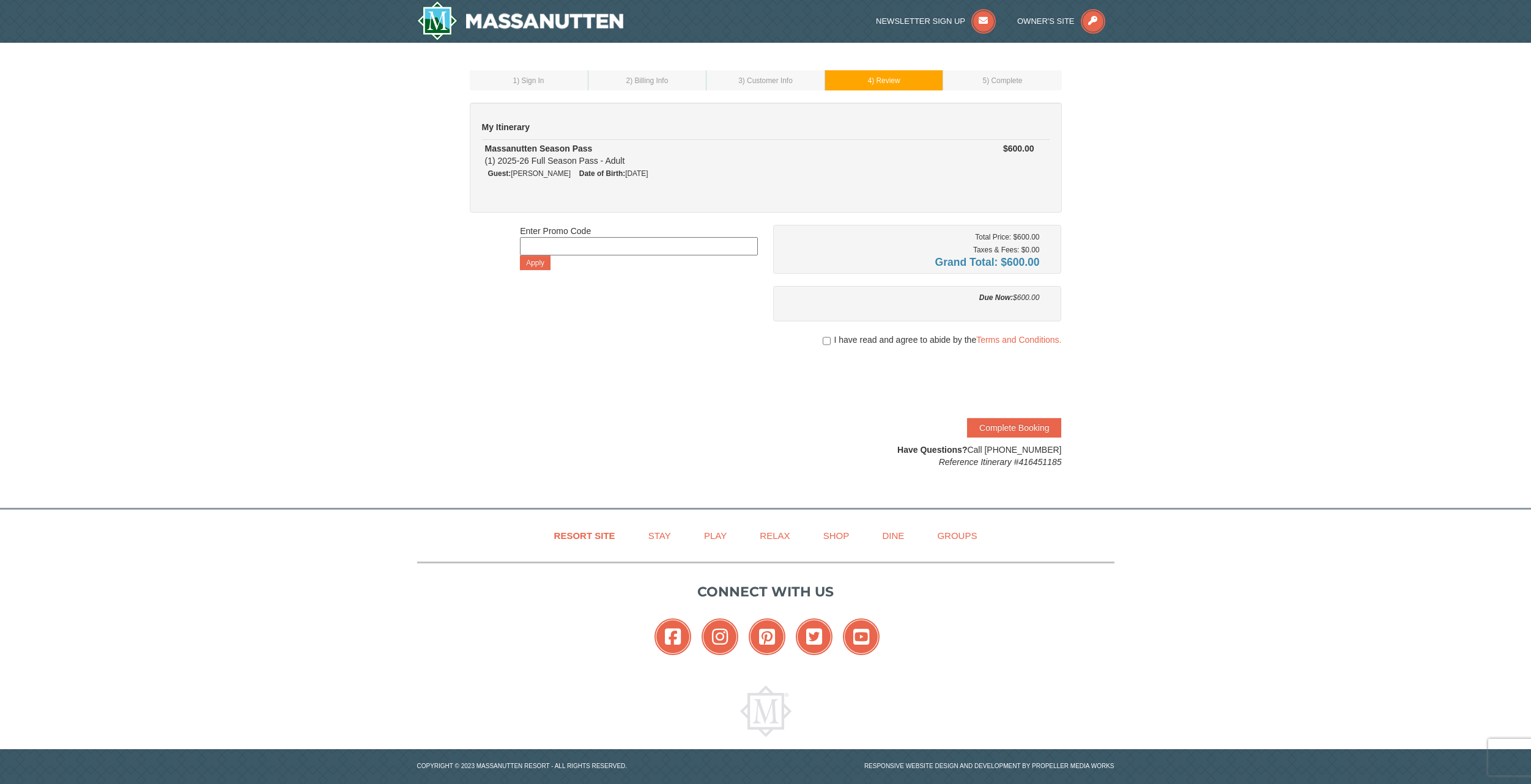
click at [849, 340] on span "I have read and agree to abide by the Terms and Conditions." at bounding box center [947, 340] width 228 height 12
click at [827, 340] on input "checkbox" at bounding box center [827, 341] width 8 height 10
checkbox input "true"
click at [1006, 429] on button "Complete Booking" at bounding box center [1014, 428] width 94 height 19
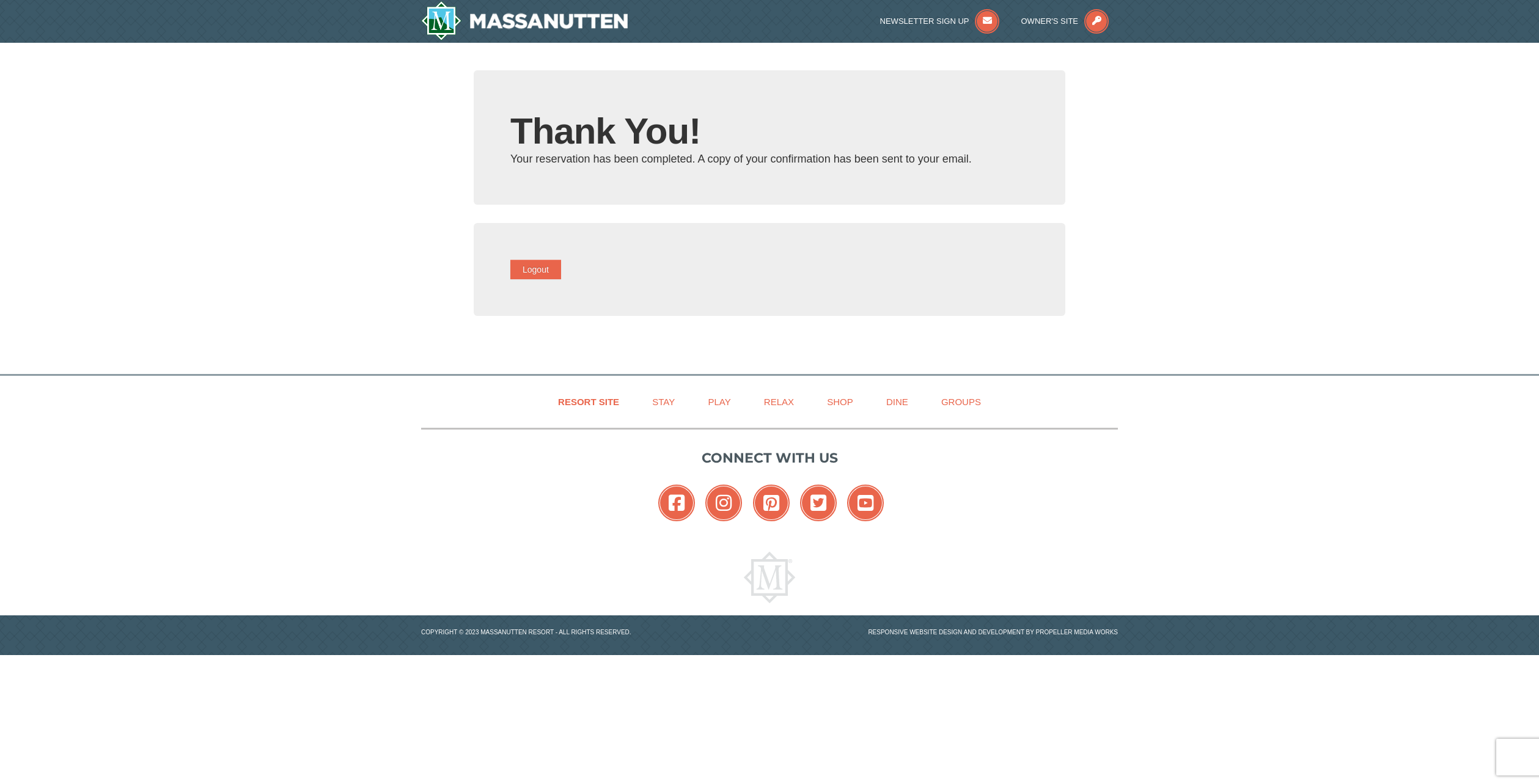
type input "[EMAIL_ADDRESS][DOMAIN_NAME]"
